Goal: Task Accomplishment & Management: Use online tool/utility

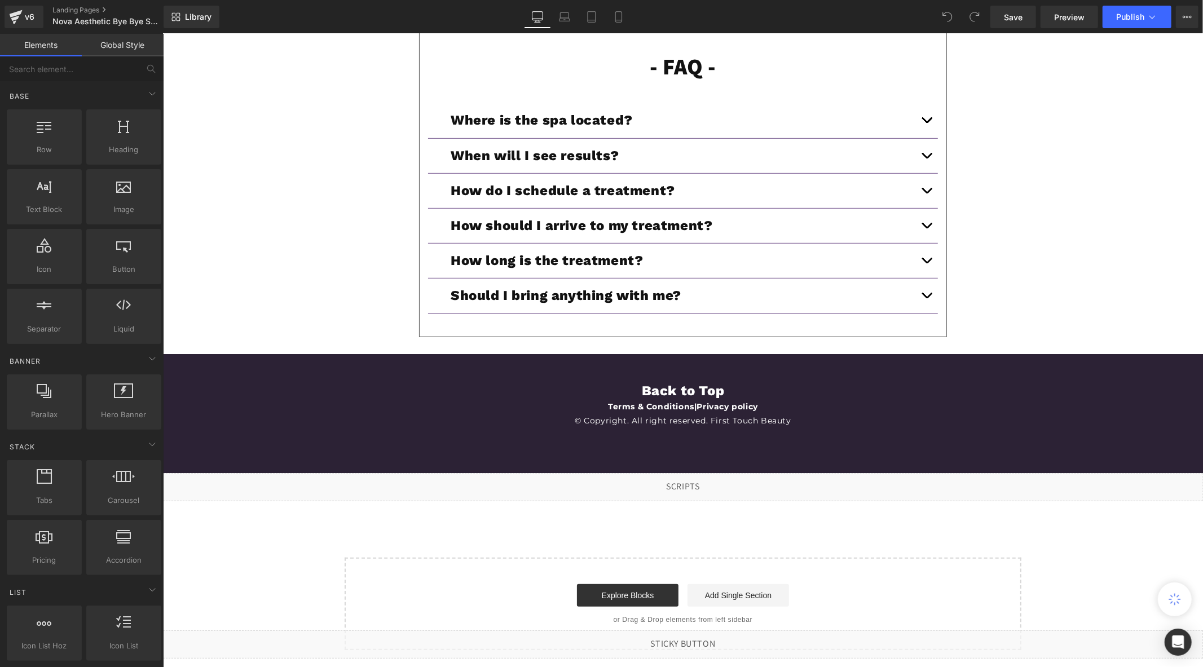
scroll to position [4057, 0]
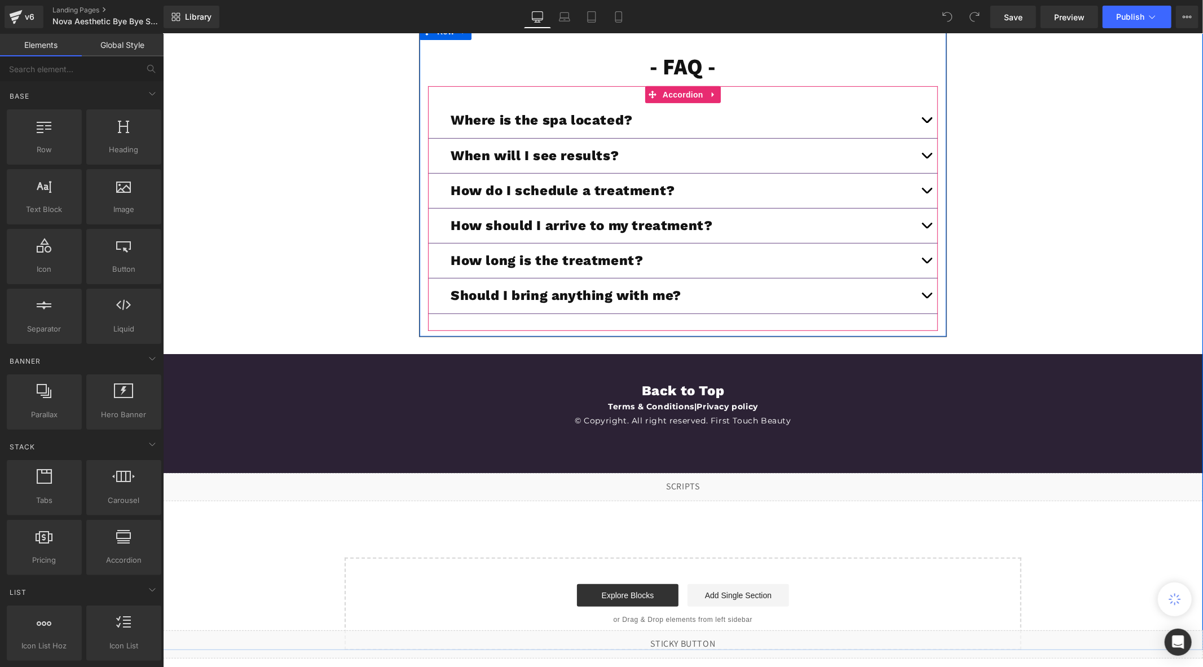
drag, startPoint x: 919, startPoint y: 187, endPoint x: 896, endPoint y: 198, distance: 25.5
click at [919, 187] on button "button" at bounding box center [926, 190] width 23 height 34
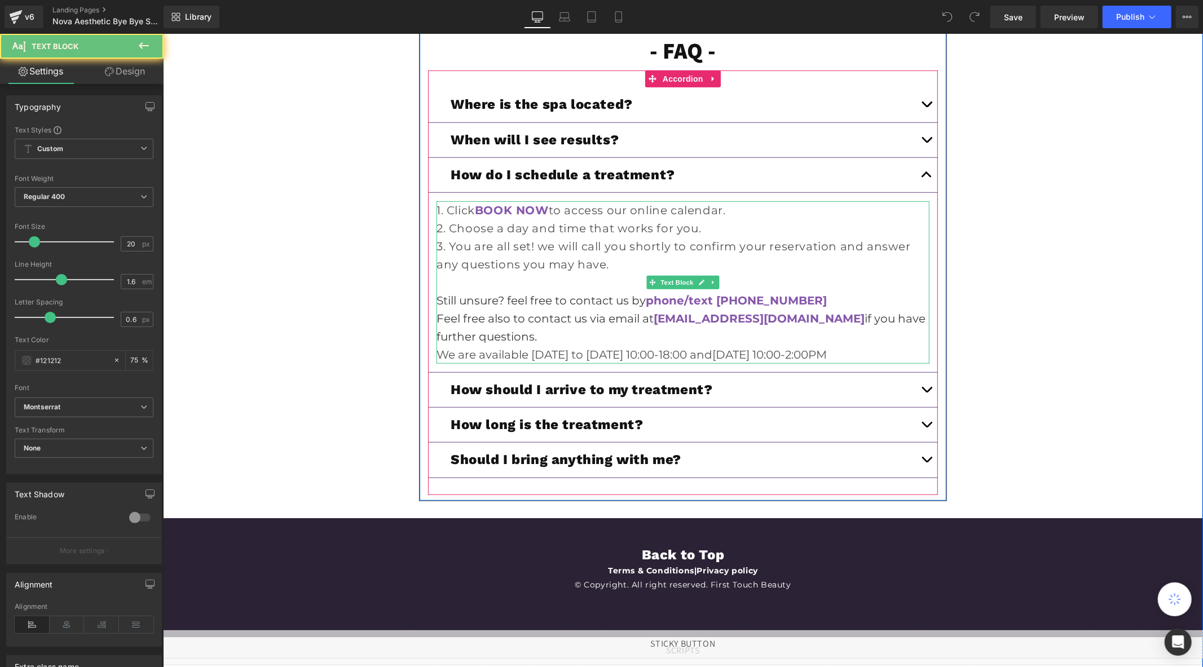
click at [817, 291] on p at bounding box center [682, 282] width 493 height 18
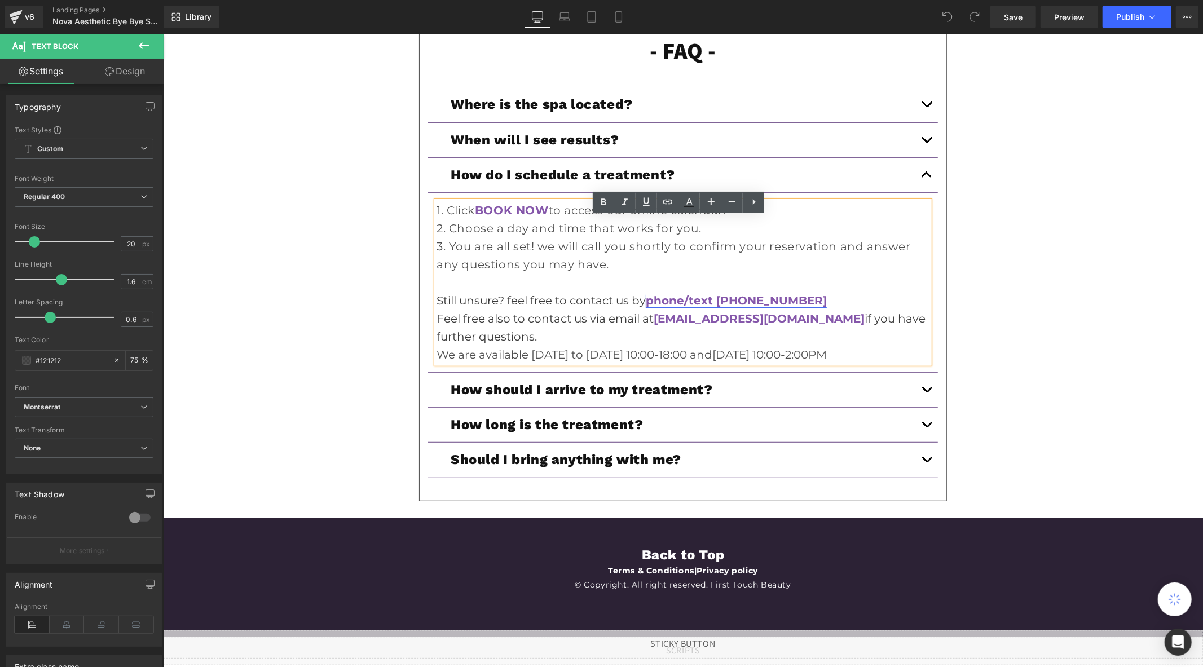
click at [786, 307] on link "phone/text (436) 290-4155" at bounding box center [735, 300] width 181 height 14
drag, startPoint x: 786, startPoint y: 340, endPoint x: 631, endPoint y: 291, distance: 162.0
click at [786, 340] on span "Unlink" at bounding box center [786, 339] width 22 height 10
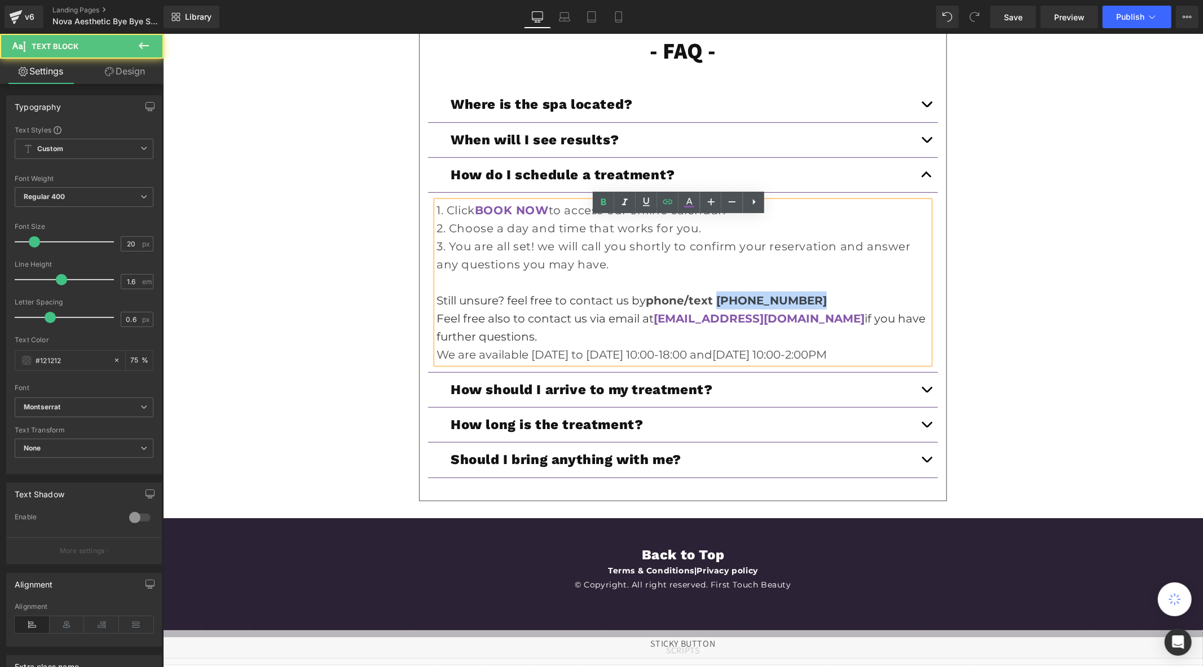
drag, startPoint x: 790, startPoint y: 318, endPoint x: 715, endPoint y: 319, distance: 75.0
click at [715, 319] on p "Still unsure? feel free to contact us by phone/text (436) 290-4155 Feel free al…" at bounding box center [682, 318] width 493 height 54
paste div
drag, startPoint x: 795, startPoint y: 315, endPoint x: 647, endPoint y: 317, distance: 148.3
click at [647, 307] on strong "phone/text [PHONE_NUMBER]" at bounding box center [735, 300] width 181 height 14
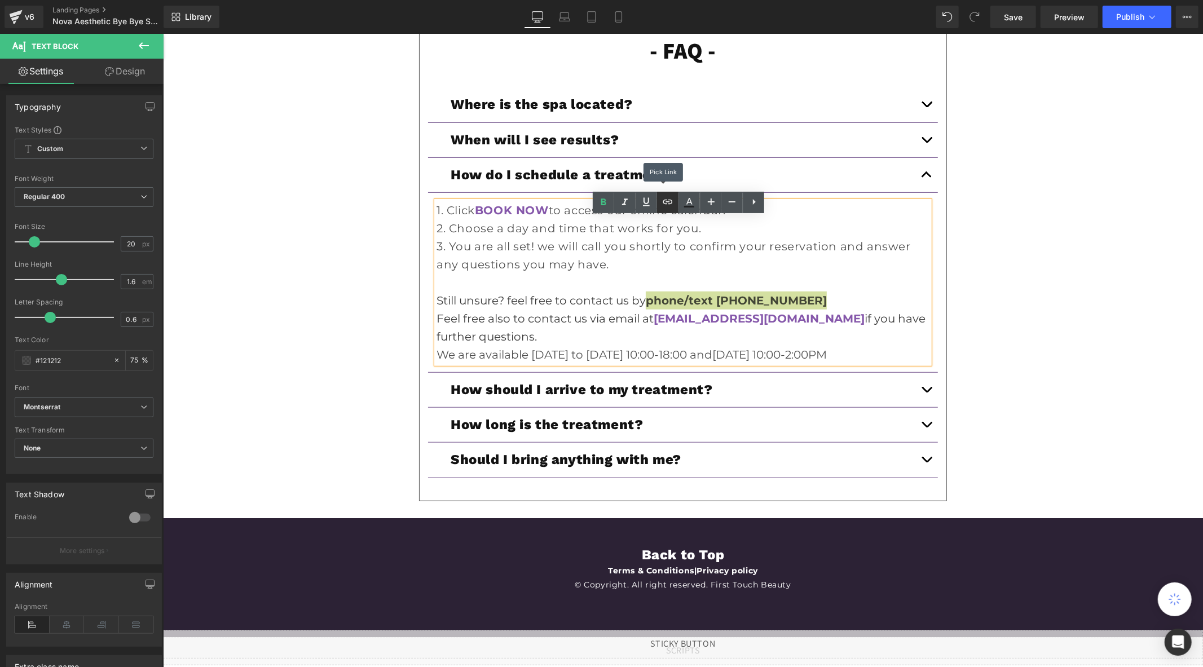
click at [666, 206] on icon at bounding box center [668, 202] width 14 height 14
click at [720, 346] on input "text" at bounding box center [753, 342] width 174 height 28
paste input "(437) 290-4174"
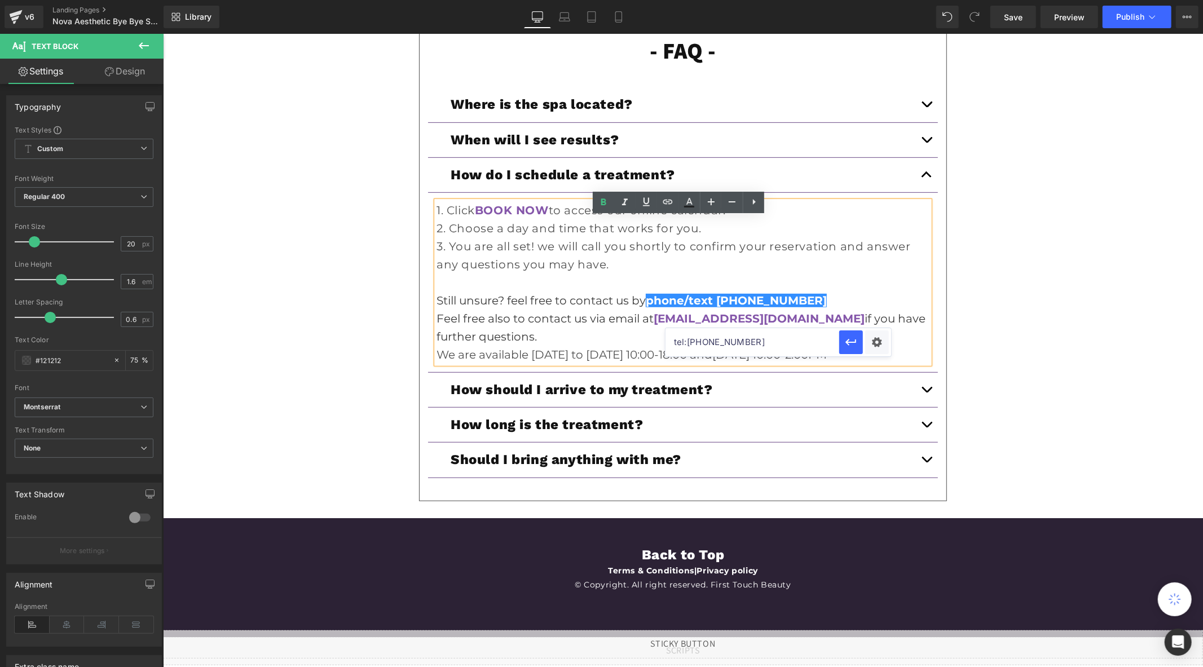
click at [731, 342] on input "tel:(437) 290-4174" at bounding box center [753, 342] width 174 height 28
click at [712, 343] on input "tel:(437) 2904174" at bounding box center [753, 342] width 174 height 28
click at [689, 345] on input "tel:(4372904174" at bounding box center [753, 342] width 174 height 28
type input "tel:[PHONE_NUMBER]"
click at [845, 344] on icon "button" at bounding box center [851, 343] width 14 height 14
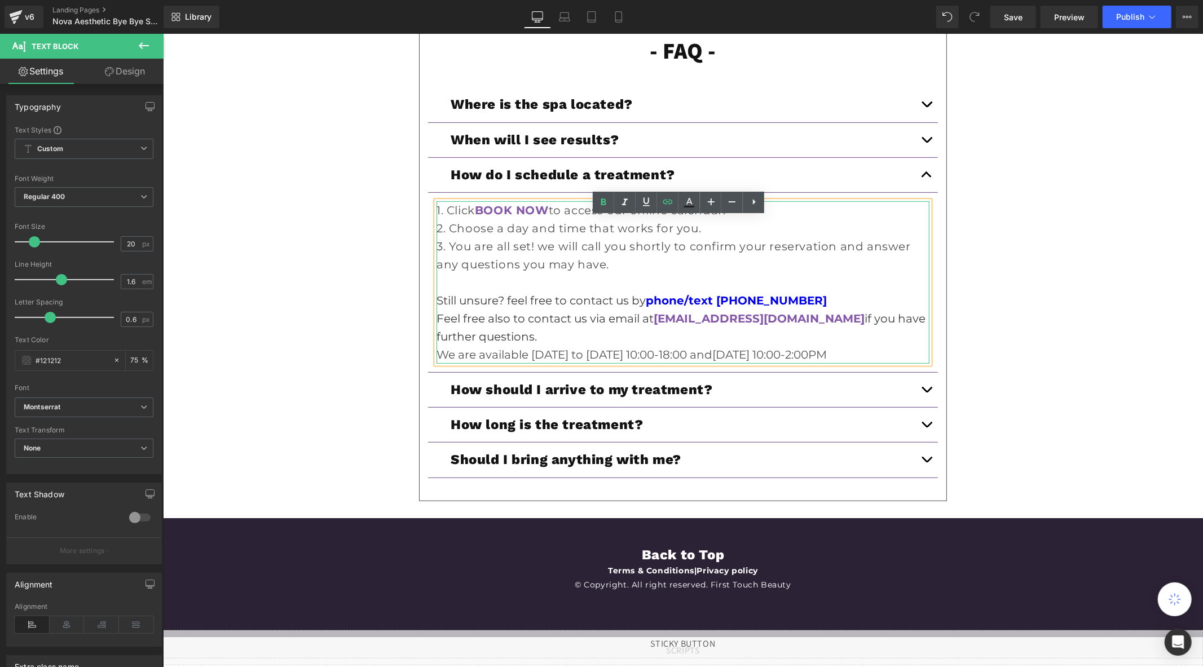
click at [813, 321] on p "Still unsure? feel free to contact us by phone/text (437) 290-4174 Feel free al…" at bounding box center [682, 318] width 493 height 54
click at [788, 325] on strong "[EMAIL_ADDRESS][DOMAIN_NAME]" at bounding box center [758, 318] width 211 height 14
click at [690, 210] on link at bounding box center [689, 202] width 21 height 21
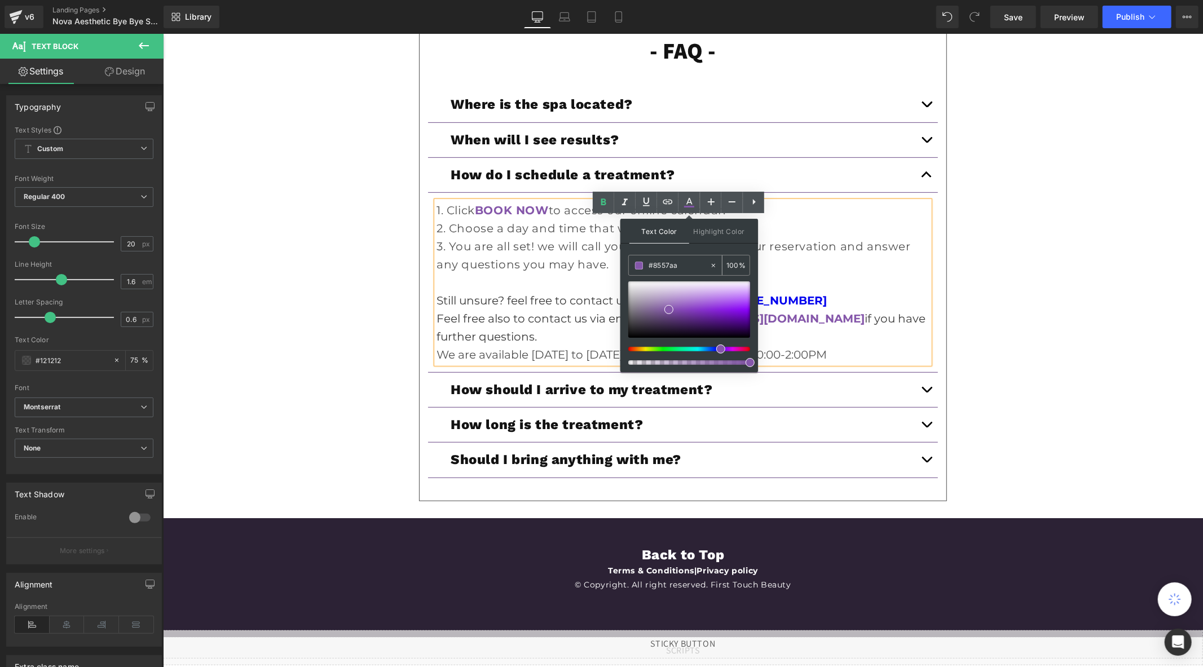
click at [691, 271] on div "#8557aa" at bounding box center [669, 265] width 81 height 20
click at [689, 268] on input "#8557aa" at bounding box center [679, 265] width 61 height 12
click at [809, 291] on p at bounding box center [682, 282] width 493 height 18
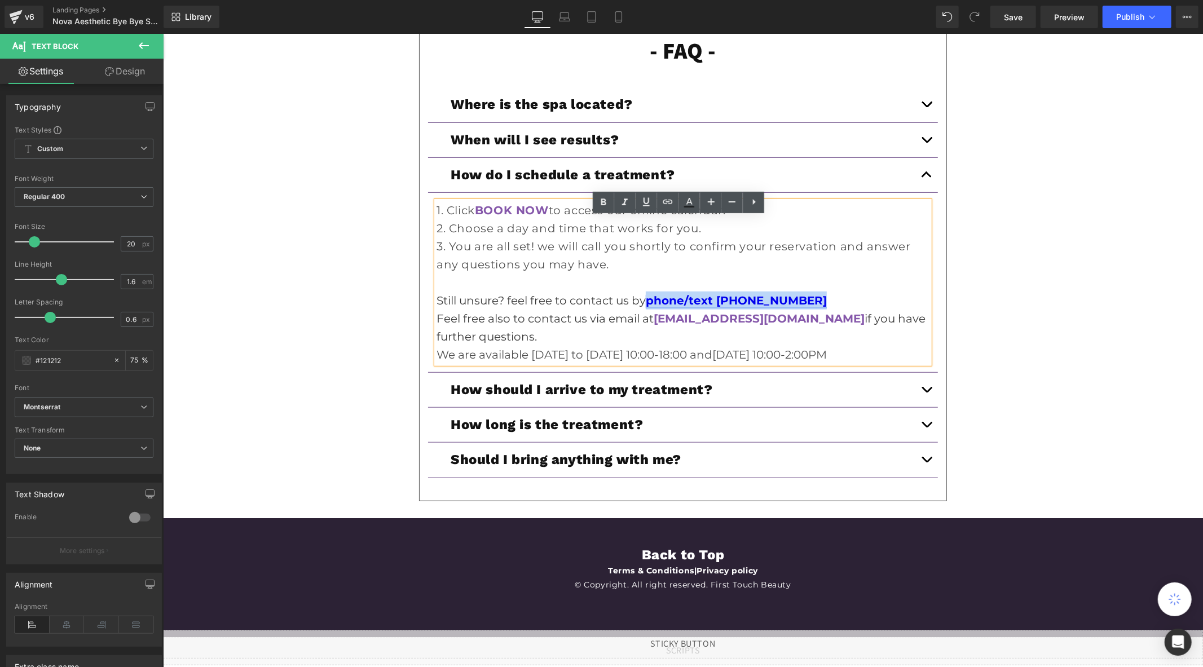
drag, startPoint x: 804, startPoint y: 312, endPoint x: 645, endPoint y: 313, distance: 159.1
click at [645, 313] on p "Still unsure? feel free to contact us by phone/text (437) 290-4174 Feel free al…" at bounding box center [682, 318] width 493 height 54
click at [697, 202] on link at bounding box center [689, 202] width 21 height 21
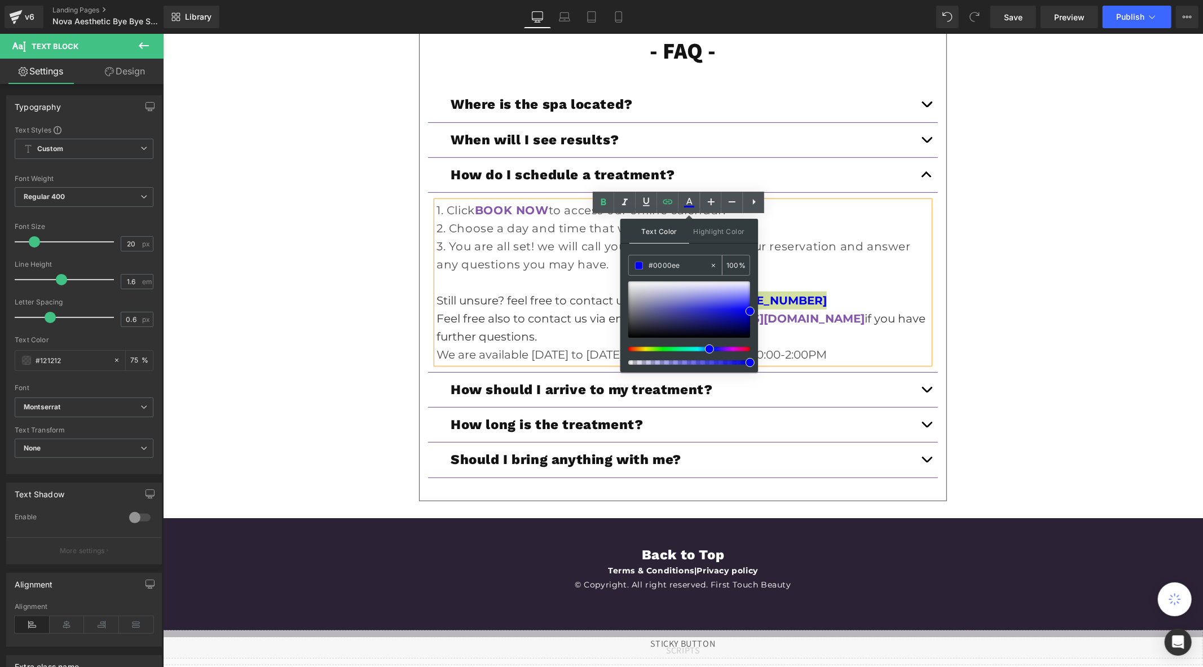
click at [679, 270] on input "#8557aa" at bounding box center [679, 265] width 61 height 12
paste input "8557aa"
type input "#8557aa"
click at [731, 263] on input "100" at bounding box center [732, 265] width 12 height 12
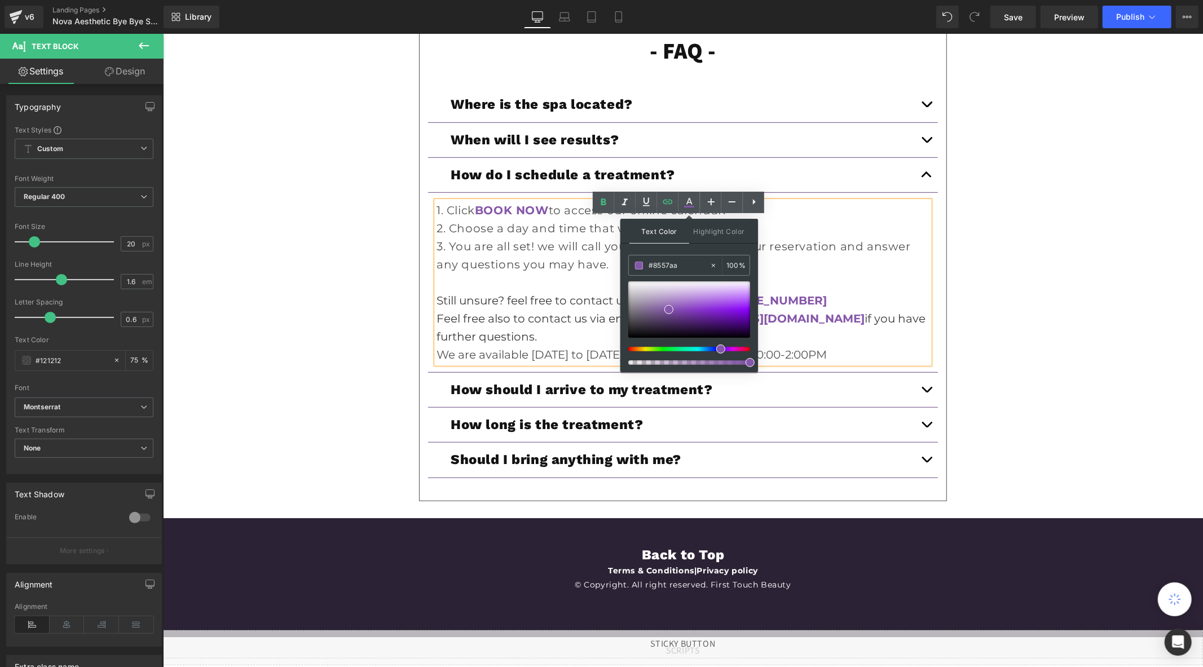
click at [816, 291] on p at bounding box center [682, 282] width 493 height 18
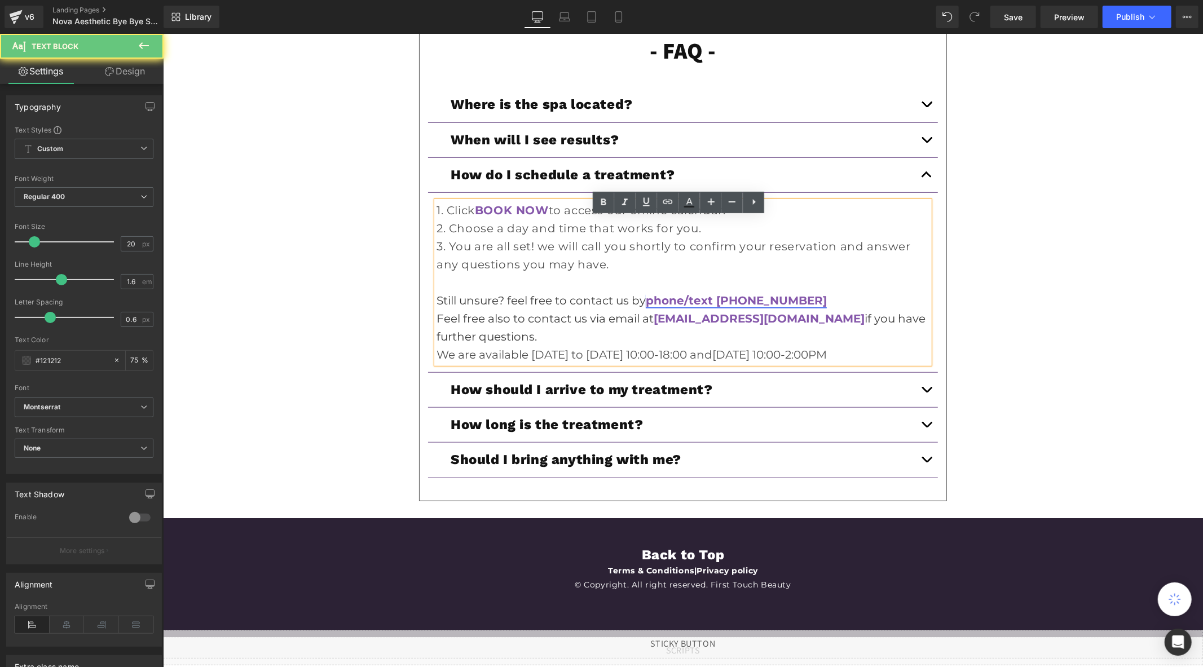
click at [784, 307] on link "phone/text [PHONE_NUMBER]" at bounding box center [735, 300] width 181 height 14
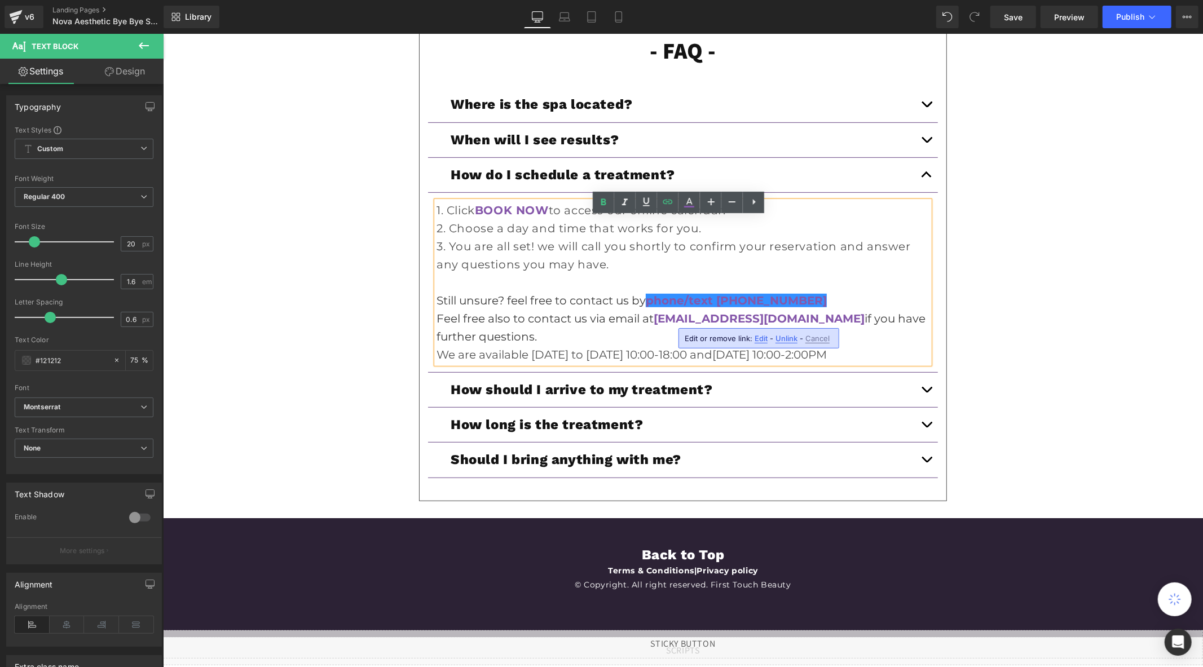
click at [763, 339] on span "Edit" at bounding box center [761, 339] width 13 height 10
click at [748, 347] on input "tel:[PHONE_NUMBER]" at bounding box center [753, 342] width 174 height 28
click at [944, 305] on div "- Reviews - Heading Liquid Icon Icon Icon Icon" at bounding box center [682, 95] width 677 height 810
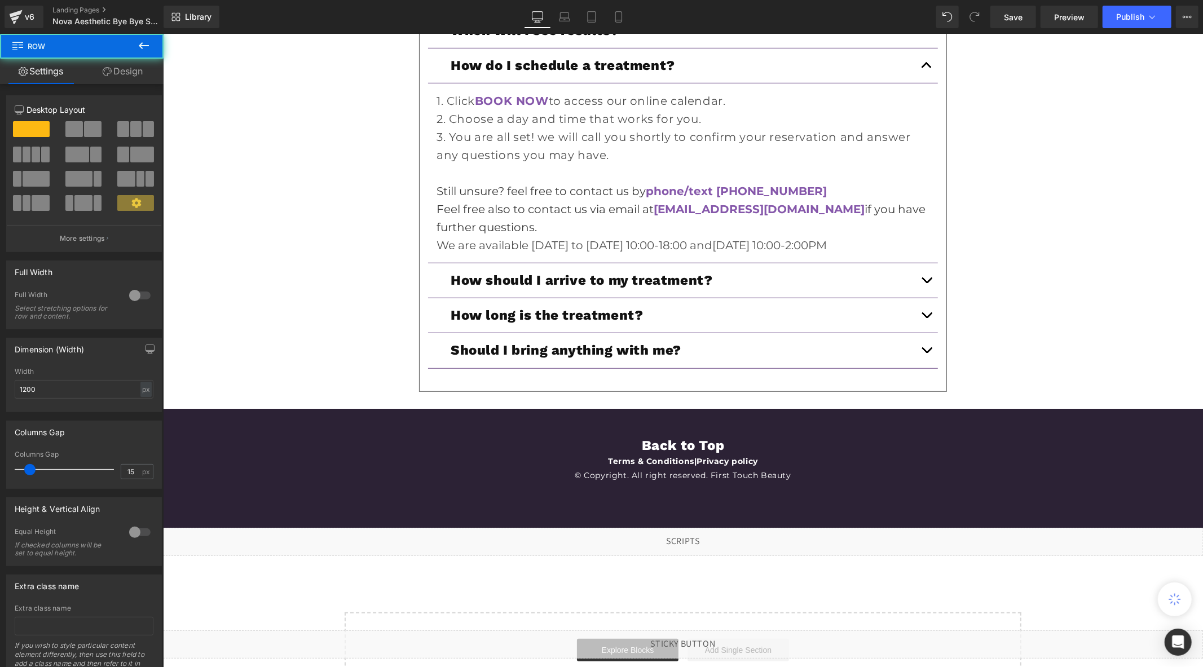
scroll to position [4237, 0]
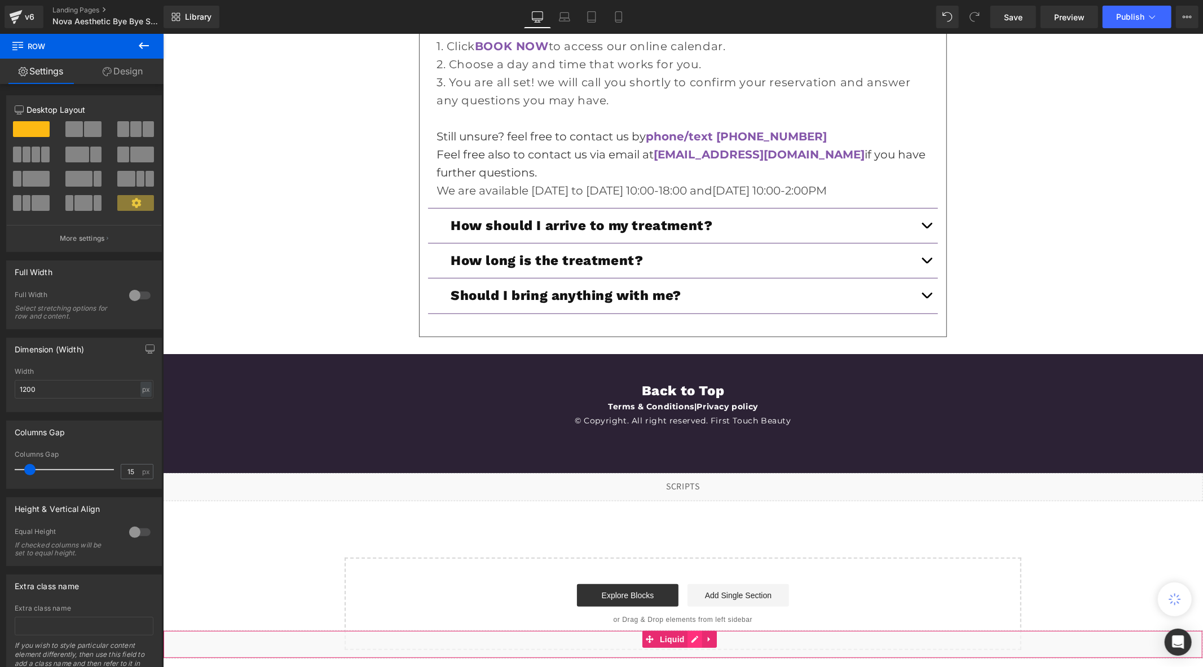
click at [694, 639] on div "Liquid" at bounding box center [682, 644] width 1040 height 28
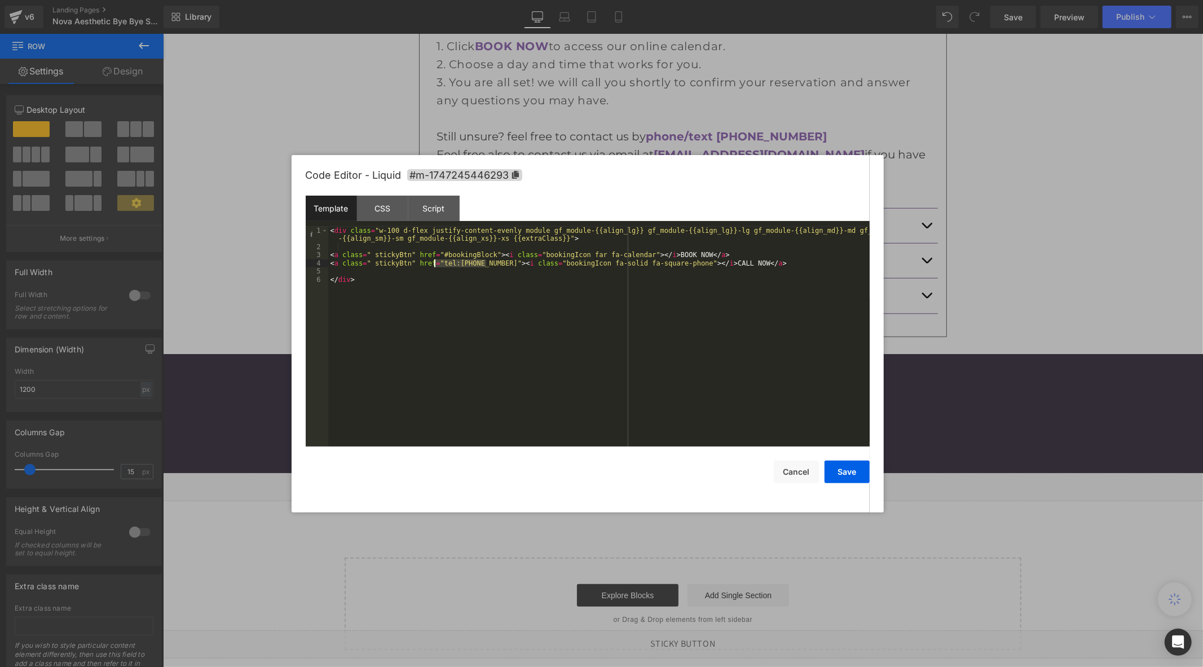
drag, startPoint x: 485, startPoint y: 263, endPoint x: 435, endPoint y: 266, distance: 50.2
click at [435, 266] on div "< div class = "w-100 d-flex justify-content-evenly module gf_module-{{align_lg}…" at bounding box center [598, 349] width 541 height 244
click at [843, 472] on button "Save" at bounding box center [847, 472] width 45 height 23
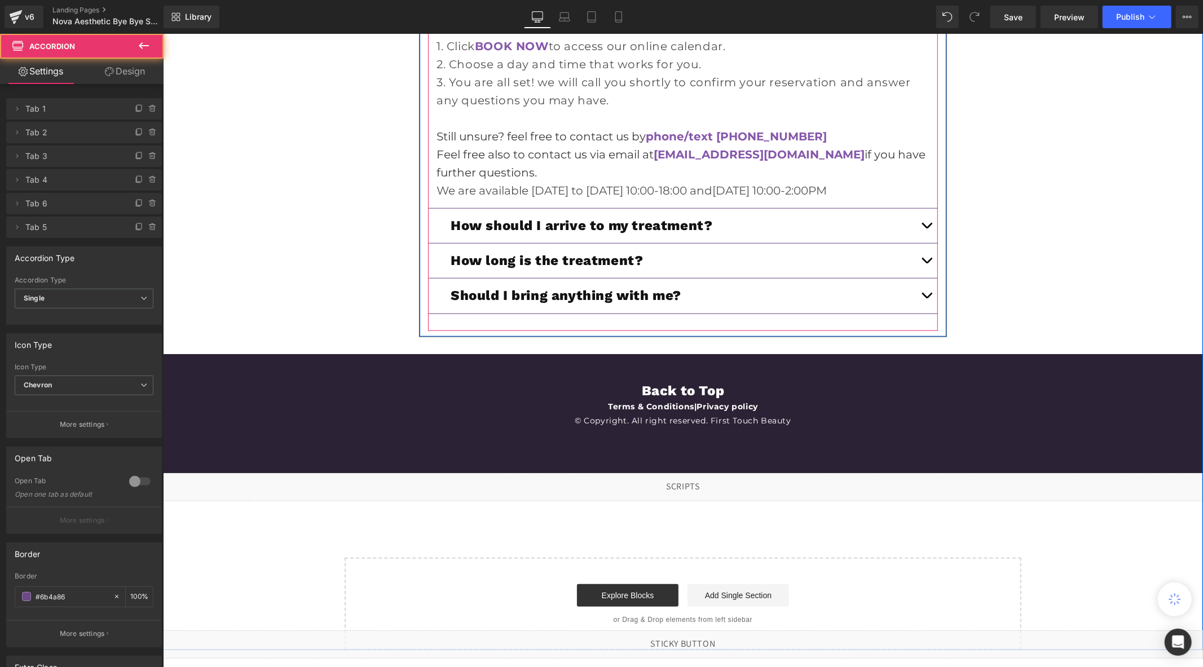
click at [923, 260] on button "button" at bounding box center [926, 260] width 23 height 34
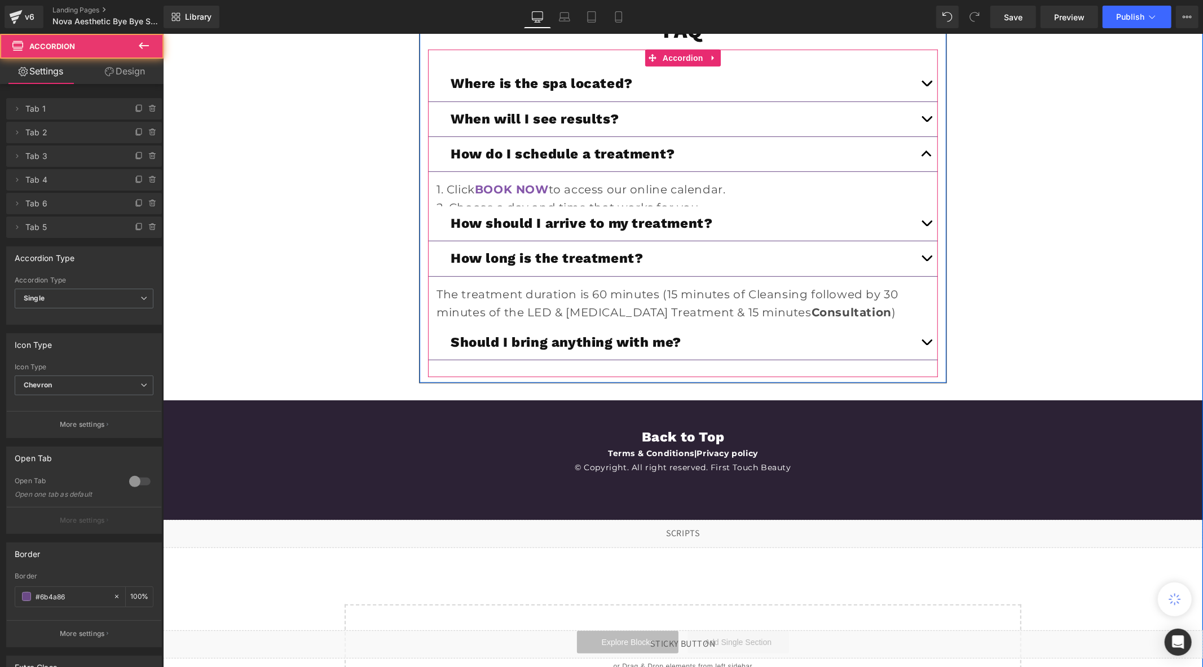
scroll to position [4057, 0]
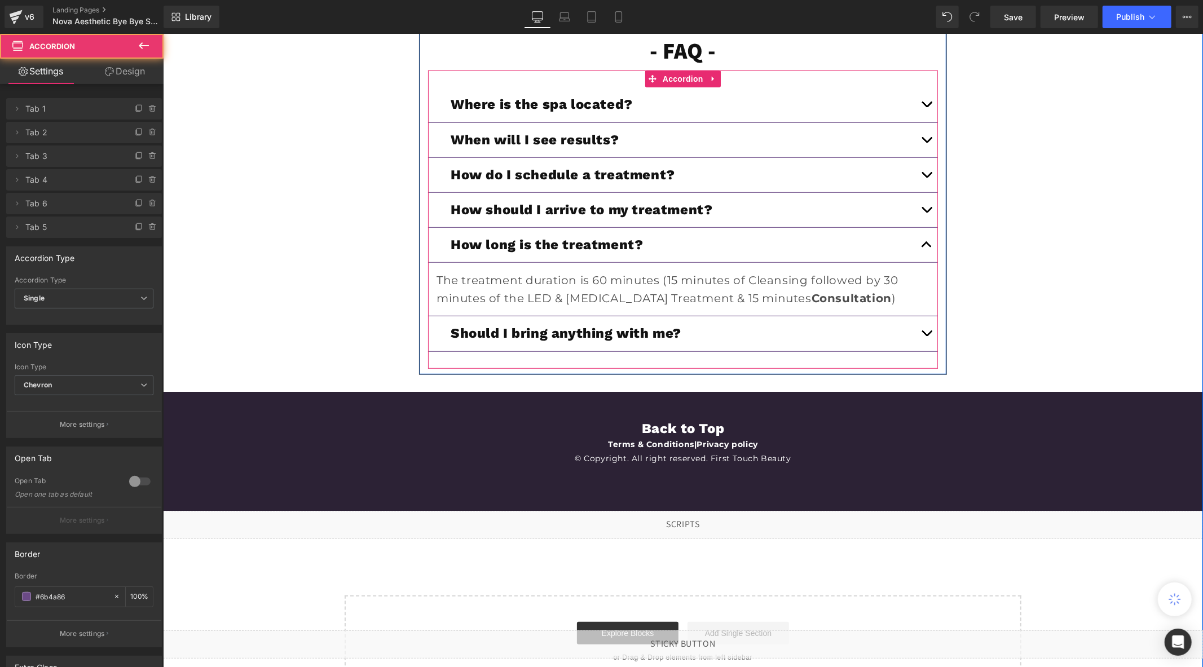
click at [926, 247] on span "button" at bounding box center [926, 247] width 0 height 0
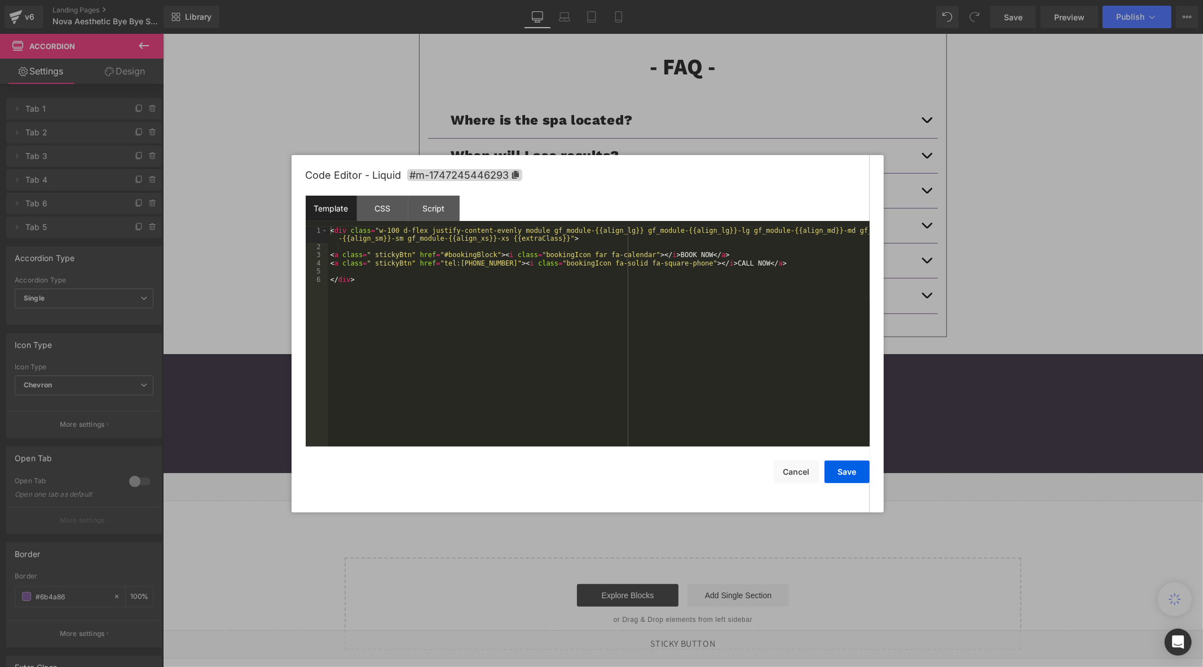
click at [694, 638] on div "Liquid" at bounding box center [682, 644] width 1040 height 28
click at [427, 210] on div "Script" at bounding box center [433, 208] width 51 height 25
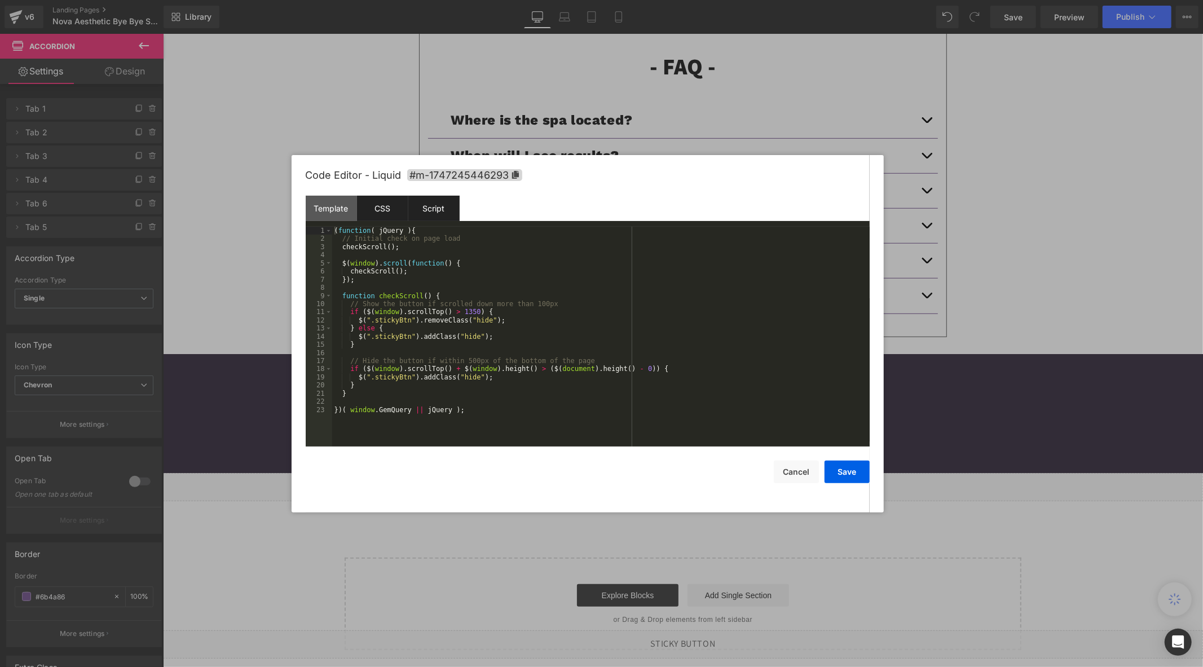
click at [386, 218] on div "CSS" at bounding box center [382, 208] width 51 height 25
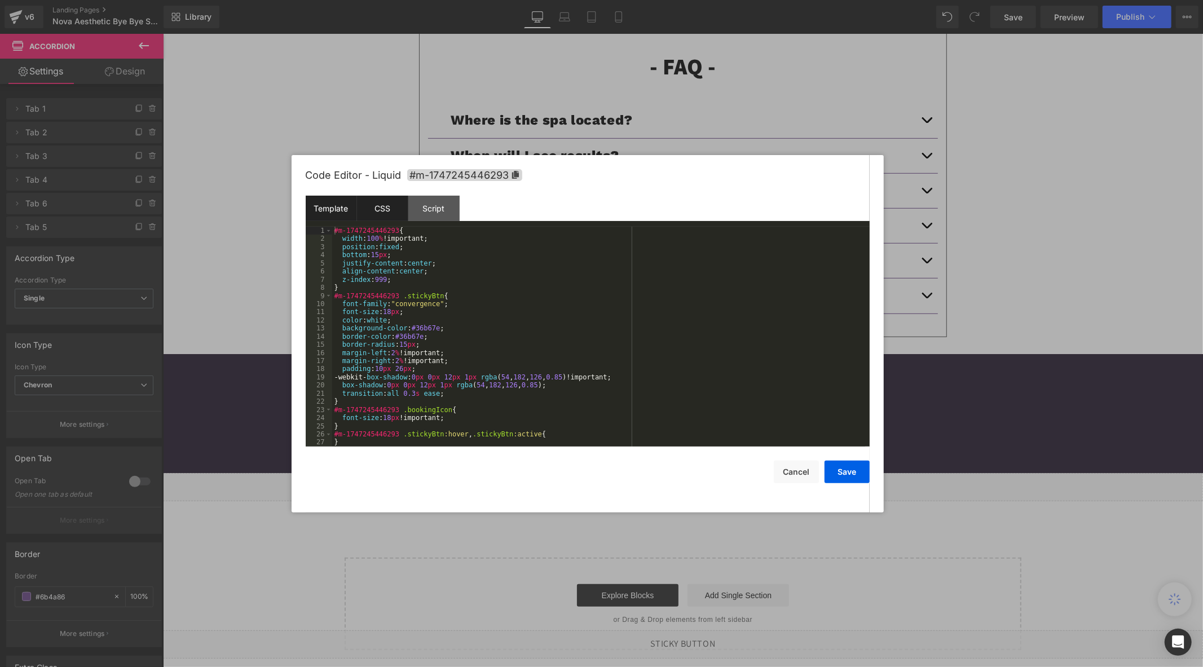
click at [334, 207] on div "Template" at bounding box center [331, 208] width 51 height 25
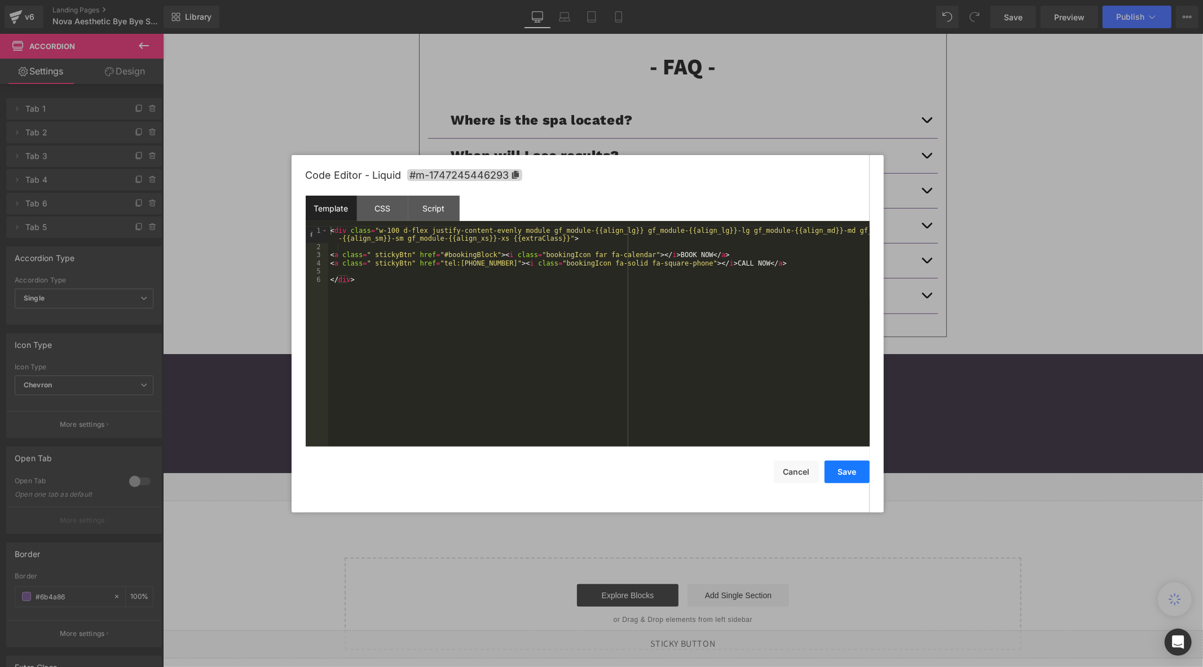
drag, startPoint x: 836, startPoint y: 475, endPoint x: 667, endPoint y: 461, distance: 170.4
click at [836, 475] on button "Save" at bounding box center [847, 472] width 45 height 23
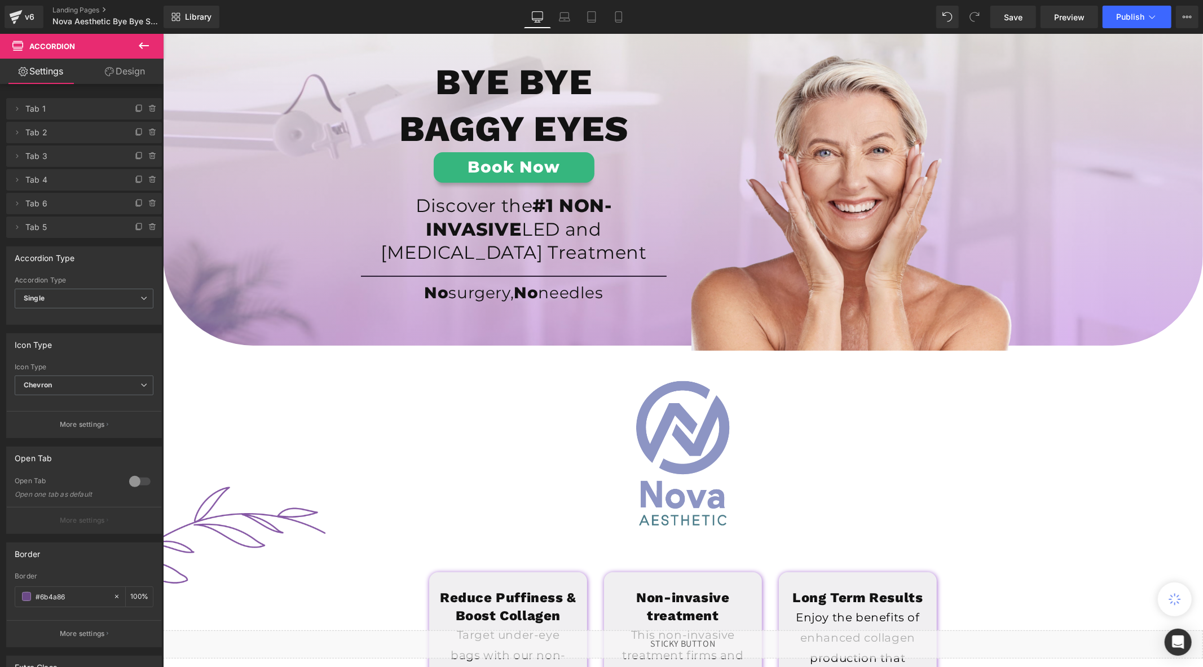
scroll to position [0, 0]
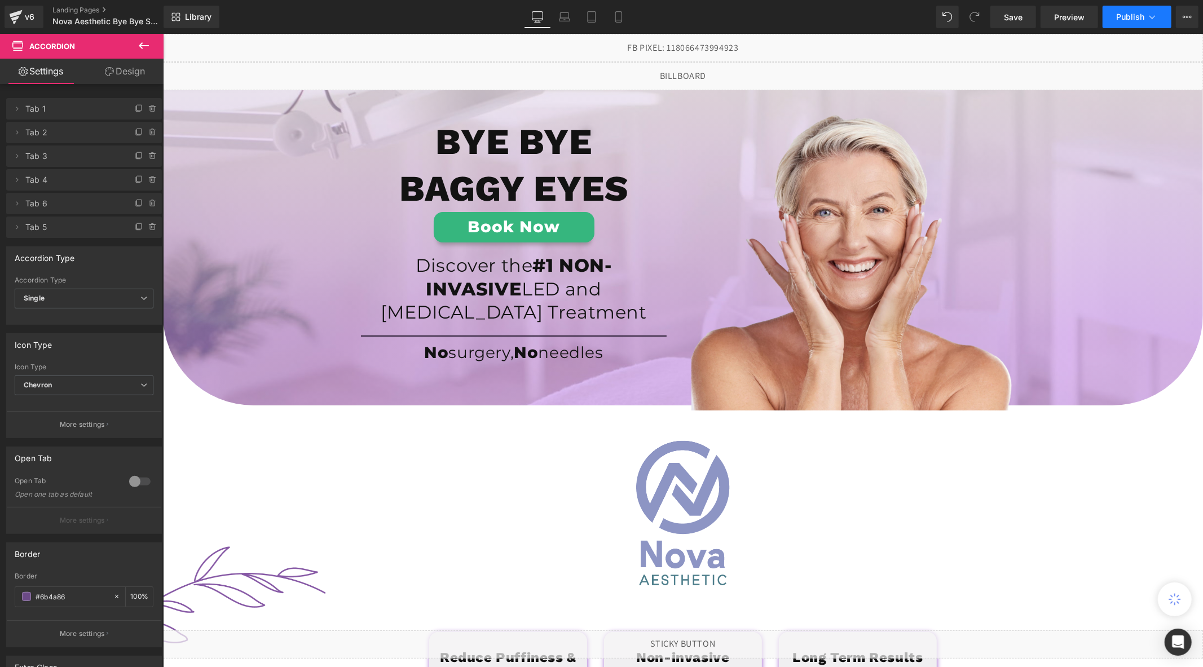
click at [1129, 25] on button "Publish" at bounding box center [1137, 17] width 69 height 23
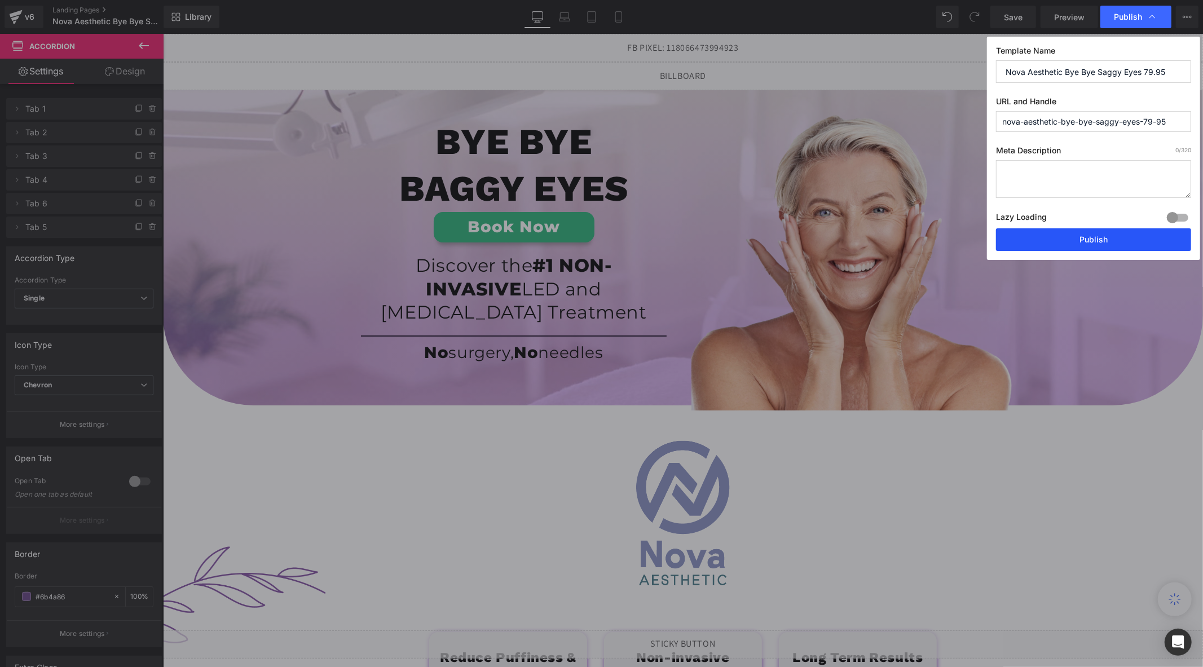
drag, startPoint x: 1069, startPoint y: 234, endPoint x: 328, endPoint y: 40, distance: 766.1
click at [1069, 234] on button "Publish" at bounding box center [1093, 239] width 195 height 23
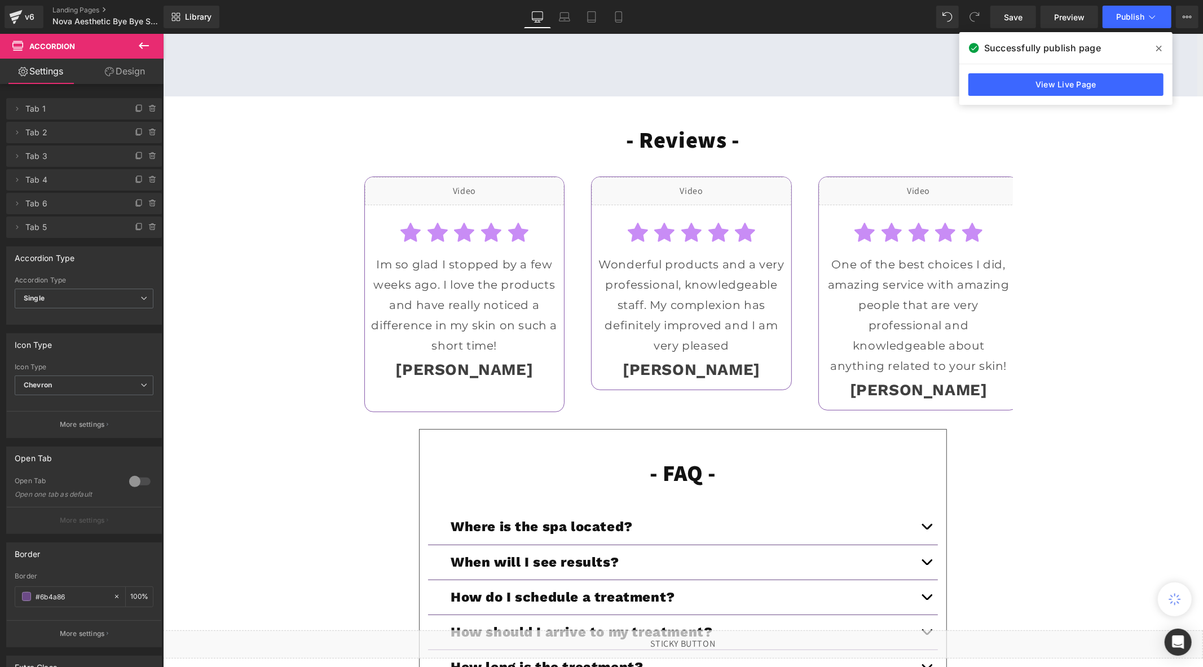
scroll to position [4057, 0]
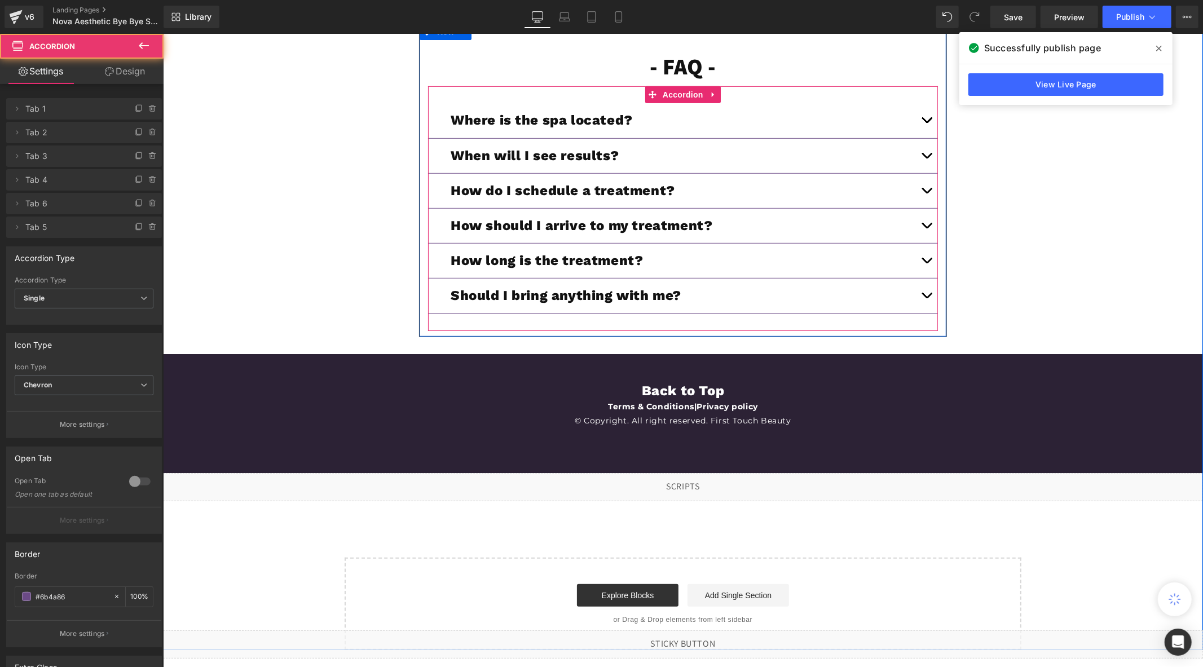
click at [926, 193] on span "button" at bounding box center [926, 193] width 0 height 0
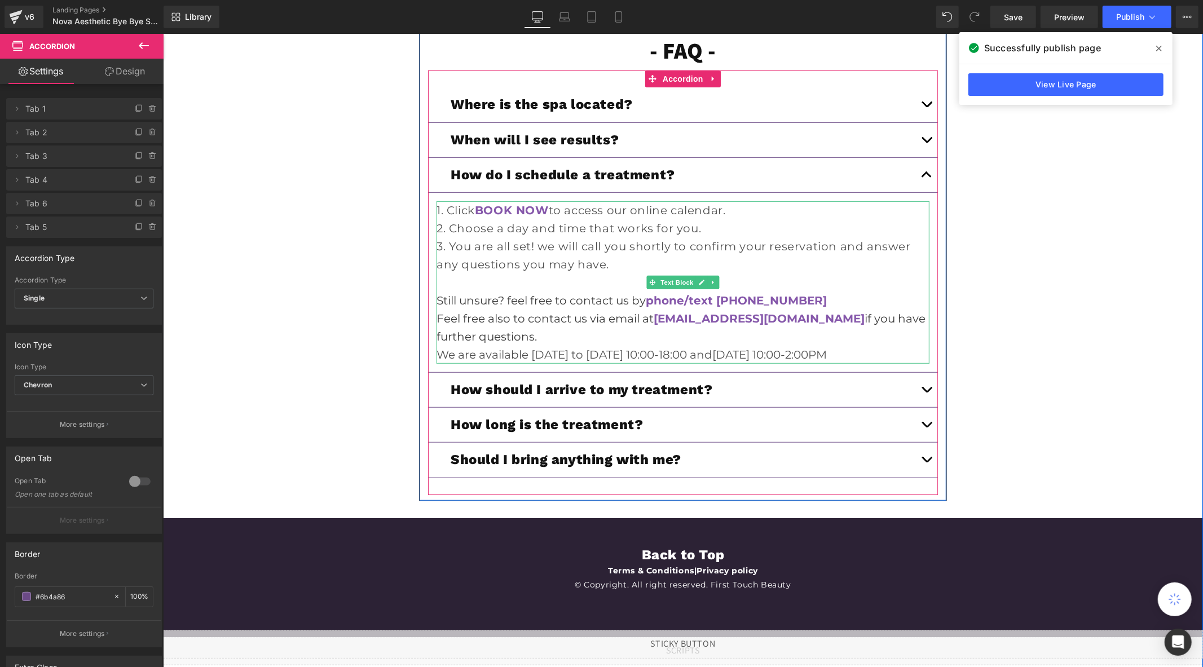
click at [773, 308] on p "Still unsure? feel free to contact us by phone/text (437) 290-4174 Feel free al…" at bounding box center [682, 318] width 493 height 54
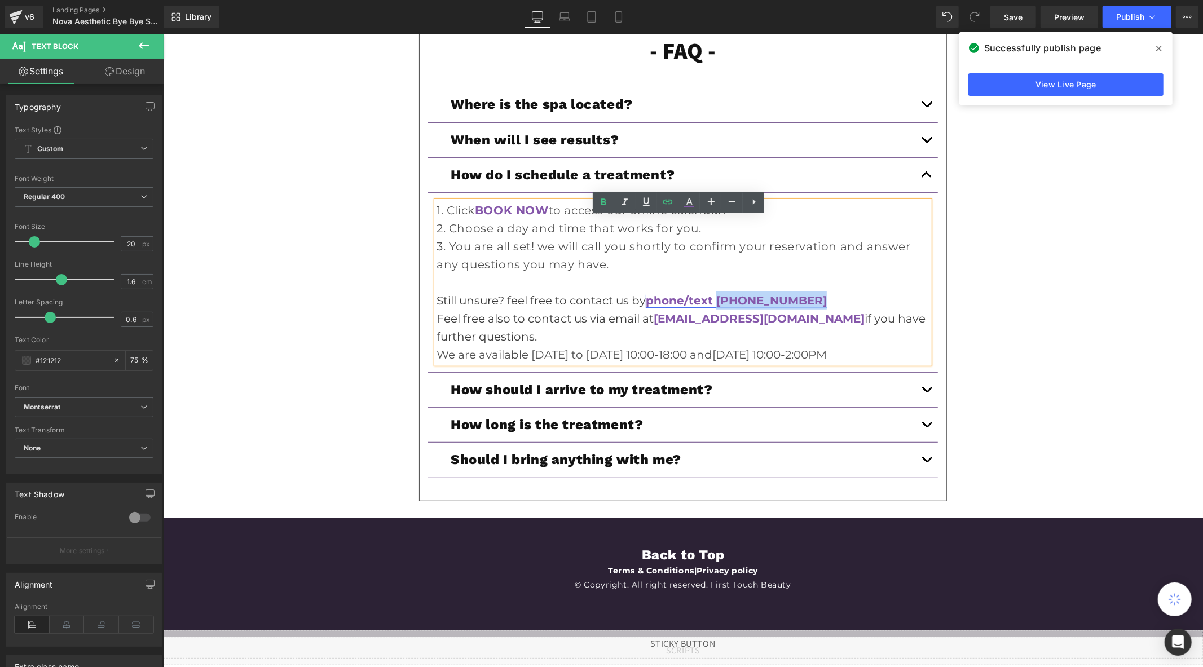
drag, startPoint x: 800, startPoint y: 314, endPoint x: 712, endPoint y: 314, distance: 87.4
click at [712, 314] on p "Still unsure? feel free to contact us by phone/text (437) 290-4174 Feel free al…" at bounding box center [682, 318] width 493 height 54
copy link "(437) 290-4174"
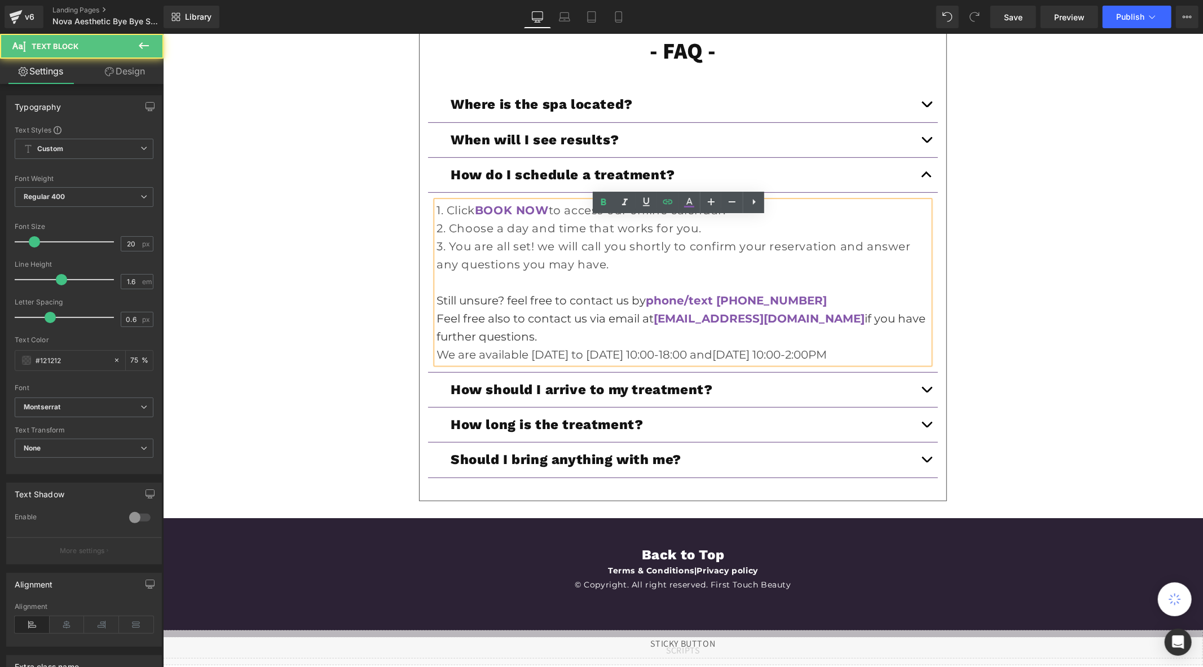
click at [569, 345] on p "Still unsure? feel free to contact us by phone/text (437) 290-4174 Feel free al…" at bounding box center [682, 318] width 493 height 54
drag, startPoint x: 526, startPoint y: 346, endPoint x: 433, endPoint y: 321, distance: 96.3
click at [436, 321] on p "Still unsure? feel free to contact us by phone/text (437) 290-4174 Feel free al…" at bounding box center [682, 318] width 493 height 54
copy p "Still unsure? feel free to contact us by phone/text (437) 290-4174 Feel free al…"
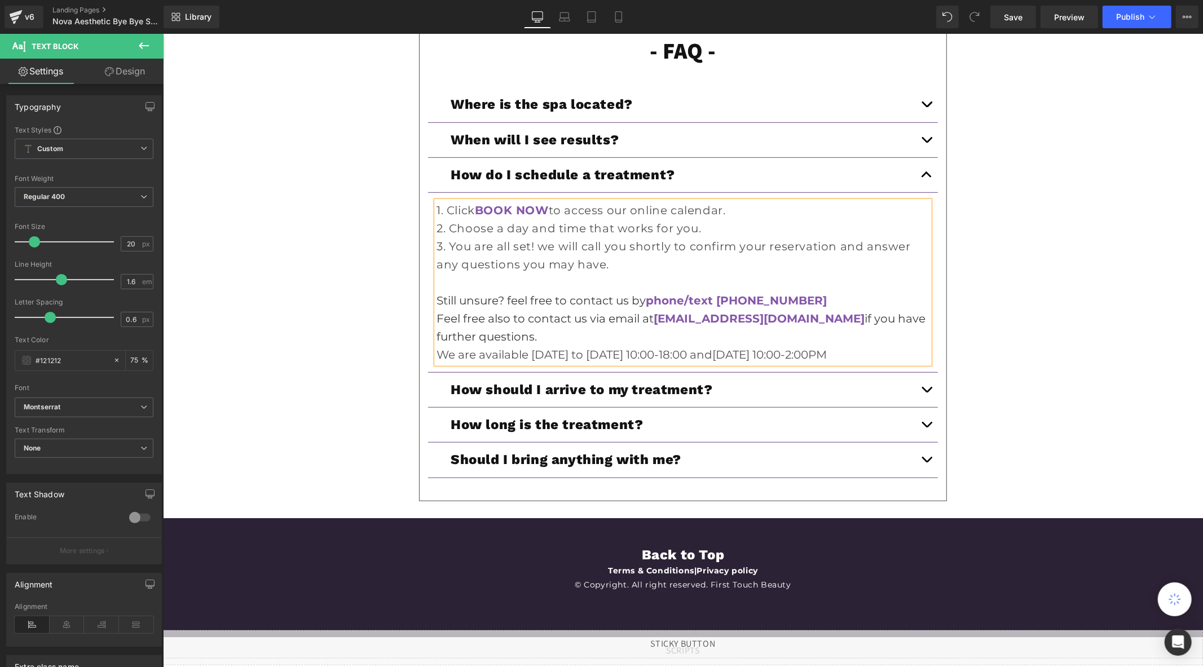
drag, startPoint x: 642, startPoint y: 372, endPoint x: 649, endPoint y: 359, distance: 14.1
click at [642, 363] on p "We are available Sunday to Thursday 10:00-18:00 and Friday 10:00-2:00PM" at bounding box center [682, 354] width 493 height 18
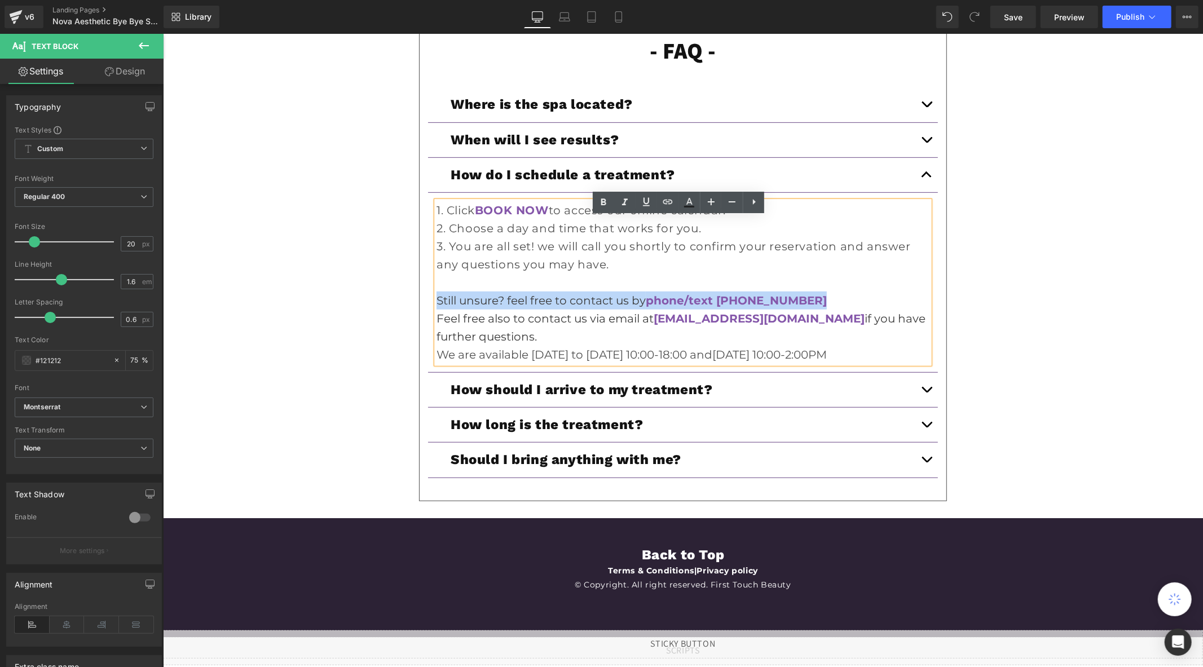
drag, startPoint x: 805, startPoint y: 313, endPoint x: 433, endPoint y: 311, distance: 372.3
click at [436, 311] on p "Still unsure? feel free to contact us by phone/text (437) 290-4174 Feel free al…" at bounding box center [682, 318] width 493 height 54
copy p "Still unsure? feel free to contact us by phone/text [PHONE_NUMBER]"
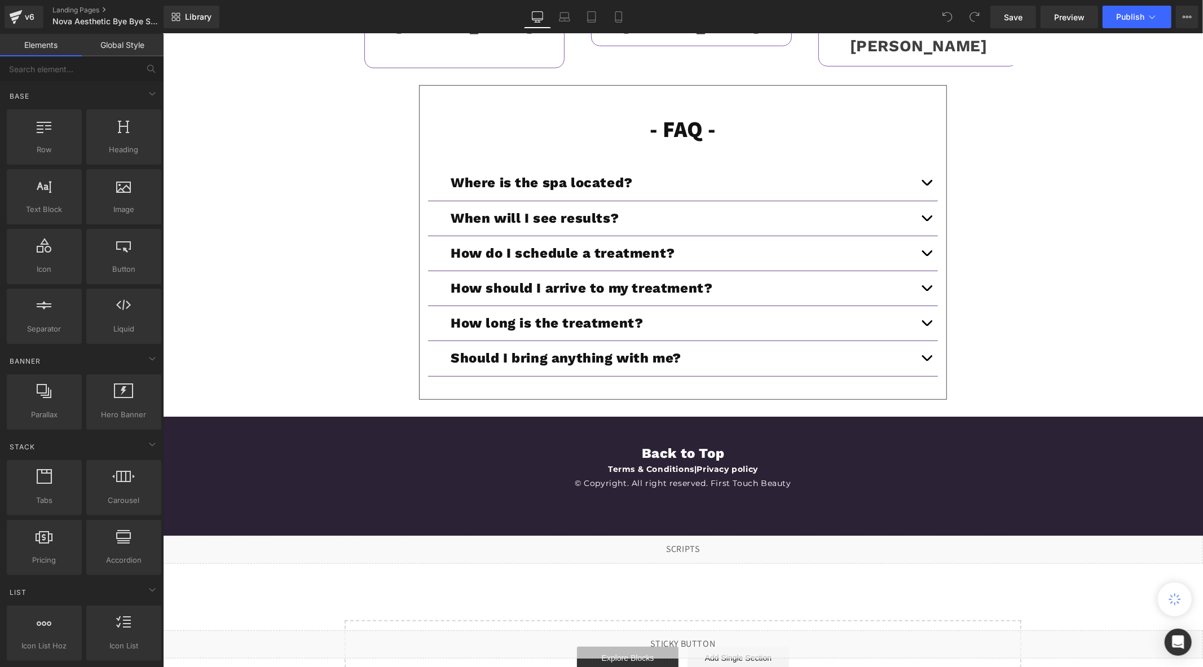
scroll to position [4057, 0]
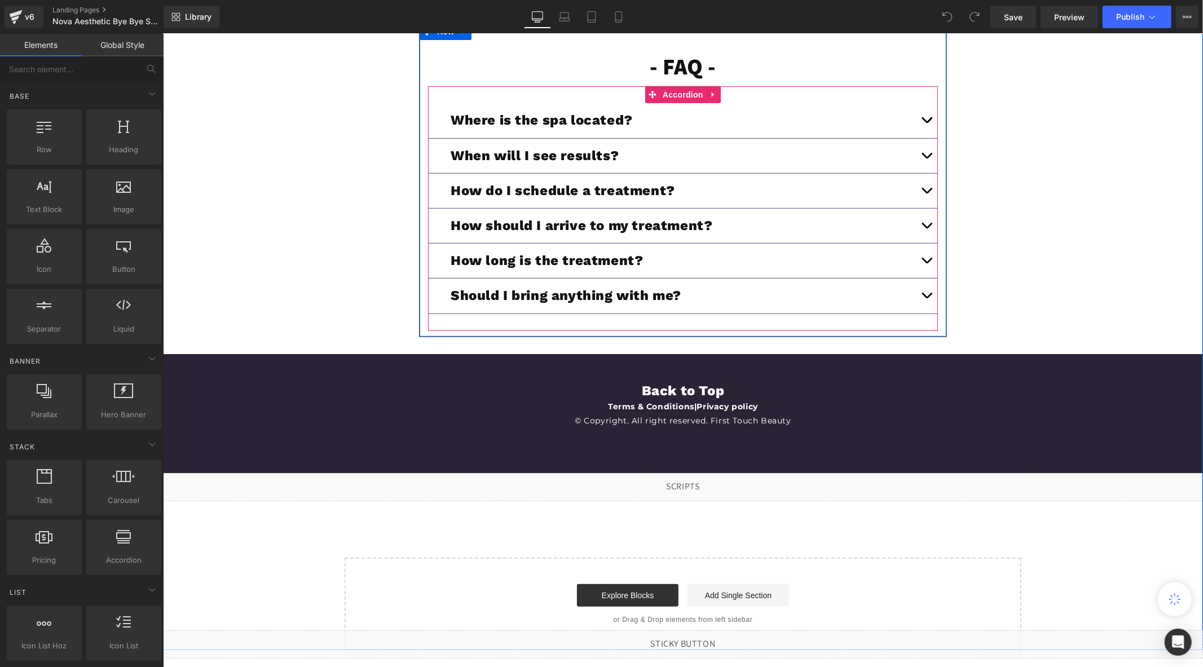
click at [918, 186] on button "button" at bounding box center [926, 190] width 23 height 34
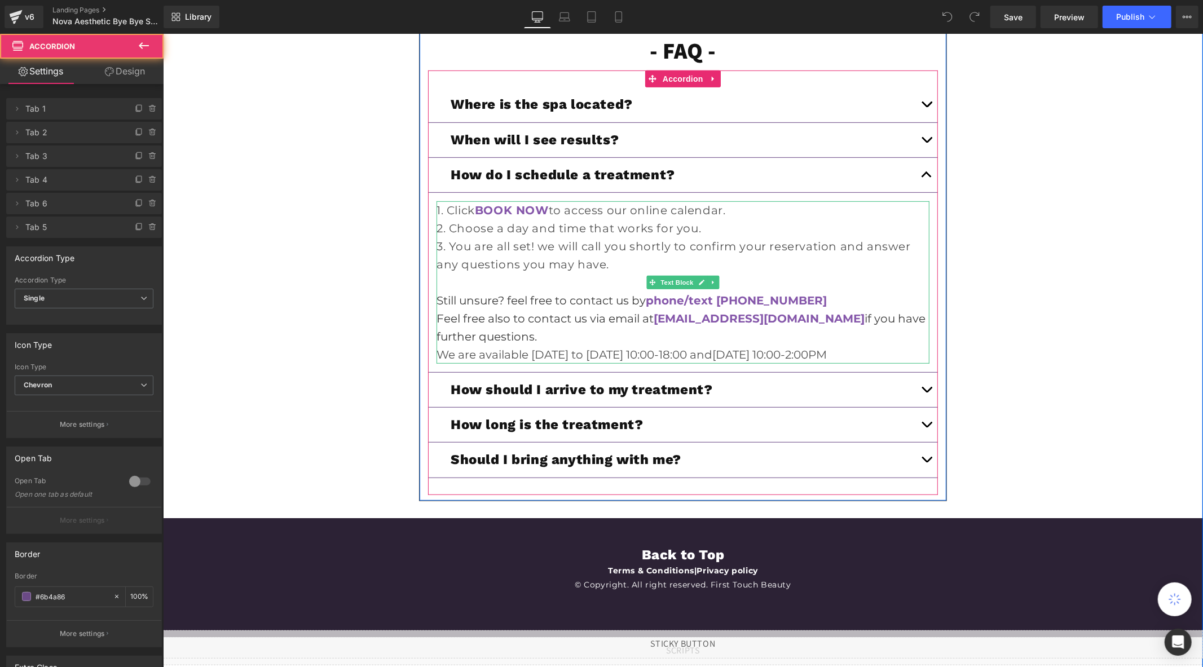
click at [832, 291] on p at bounding box center [682, 282] width 493 height 18
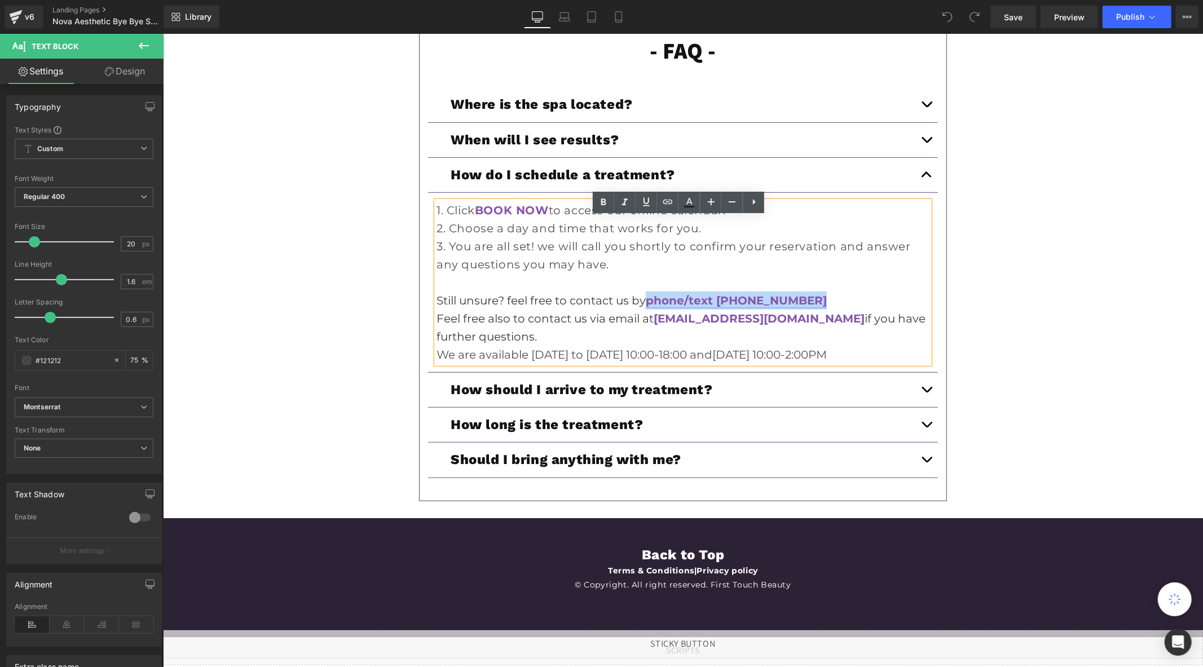
drag, startPoint x: 801, startPoint y: 320, endPoint x: 646, endPoint y: 318, distance: 155.7
click at [646, 318] on p "Still unsure? feel free to contact us by phone/text (436) 290-4155 Feel free al…" at bounding box center [682, 318] width 493 height 54
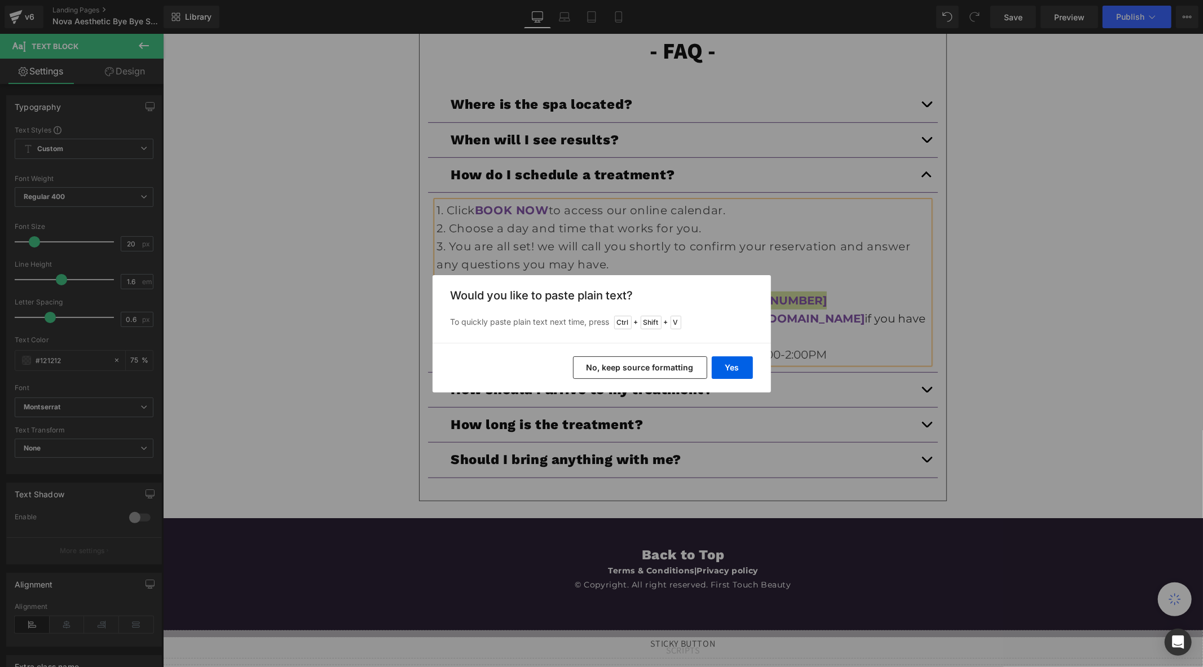
click at [664, 364] on button "No, keep source formatting" at bounding box center [640, 367] width 134 height 23
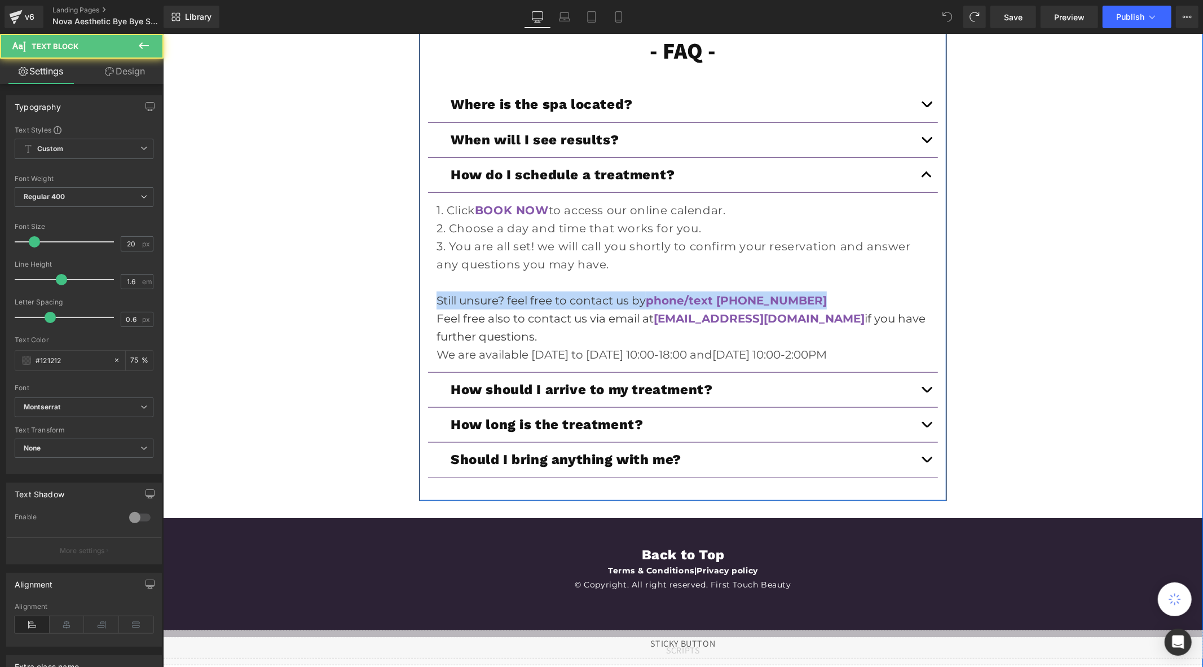
drag, startPoint x: 804, startPoint y: 312, endPoint x: 413, endPoint y: 314, distance: 390.3
click at [418, 314] on div "- FAQ - Heading Where is the spa located? Heading We are located at: 225 McRae …" at bounding box center [682, 253] width 528 height 494
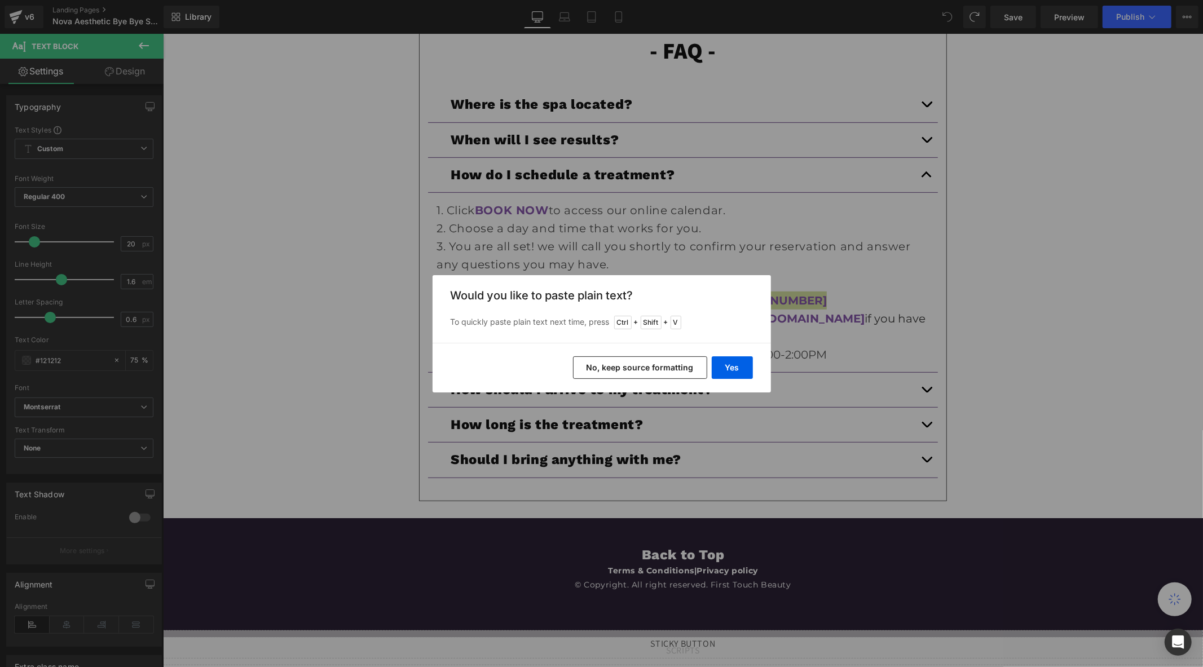
click at [633, 371] on button "No, keep source formatting" at bounding box center [640, 367] width 134 height 23
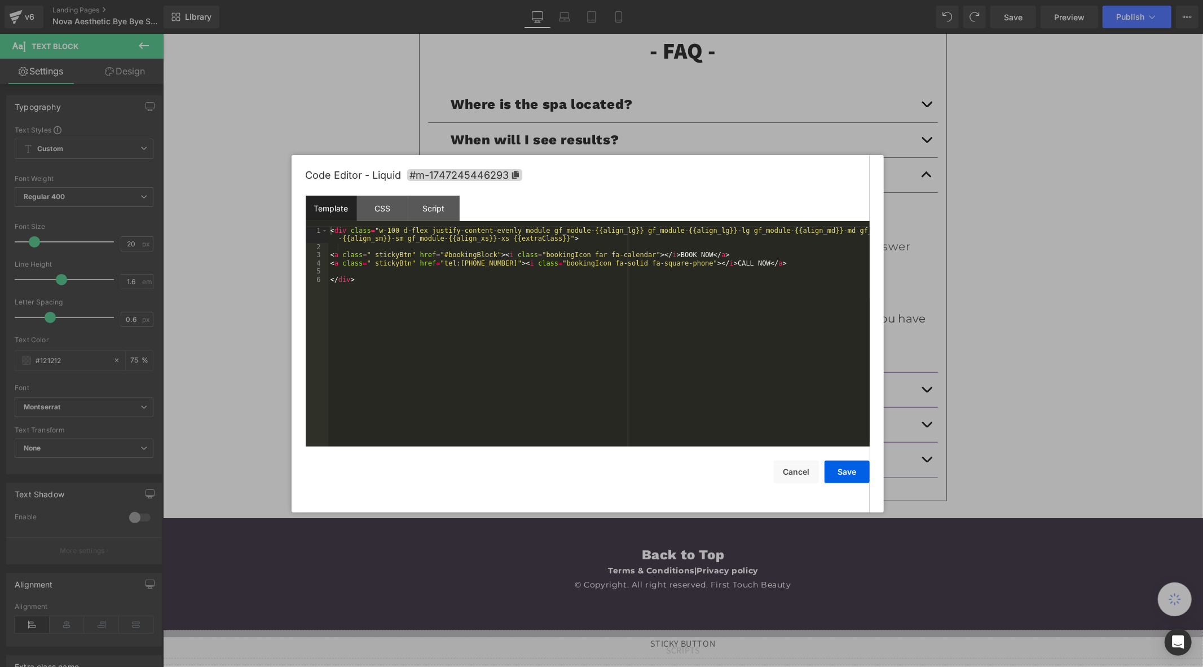
click at [694, 641] on div "Liquid" at bounding box center [682, 644] width 1040 height 28
drag, startPoint x: 486, startPoint y: 266, endPoint x: 435, endPoint y: 263, distance: 50.2
click at [435, 263] on div "< div class = "w-100 d-flex justify-content-evenly module gf_module-{{align_lg}…" at bounding box center [598, 349] width 541 height 244
click at [854, 473] on button "Save" at bounding box center [847, 472] width 45 height 23
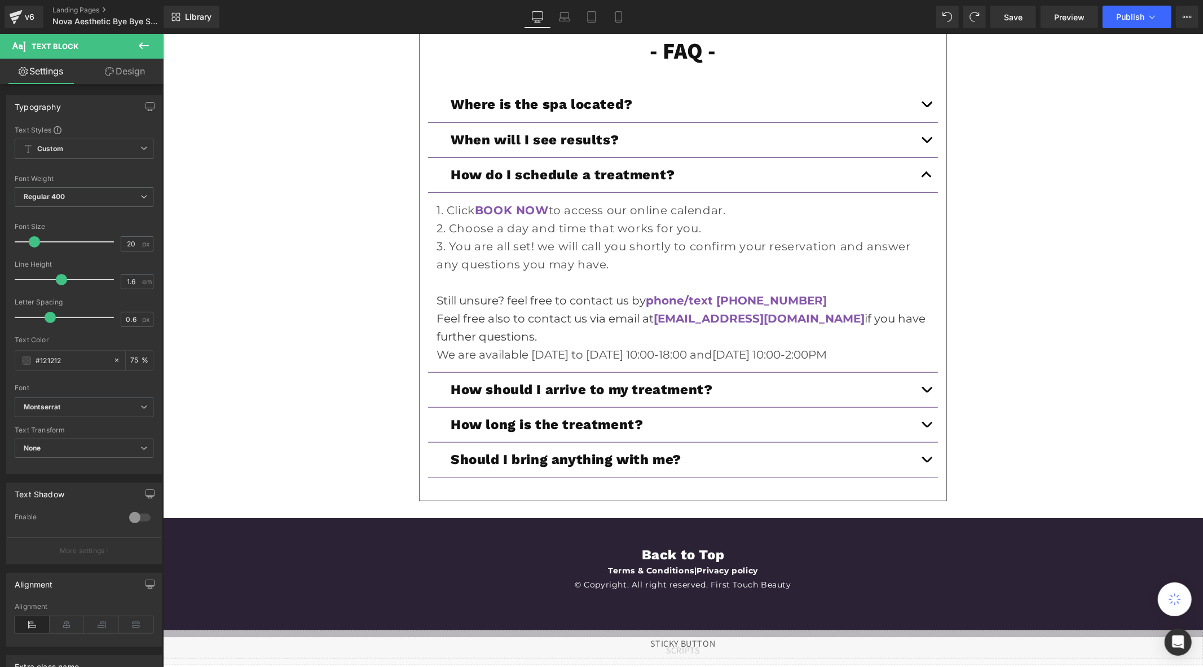
scroll to position [4237, 0]
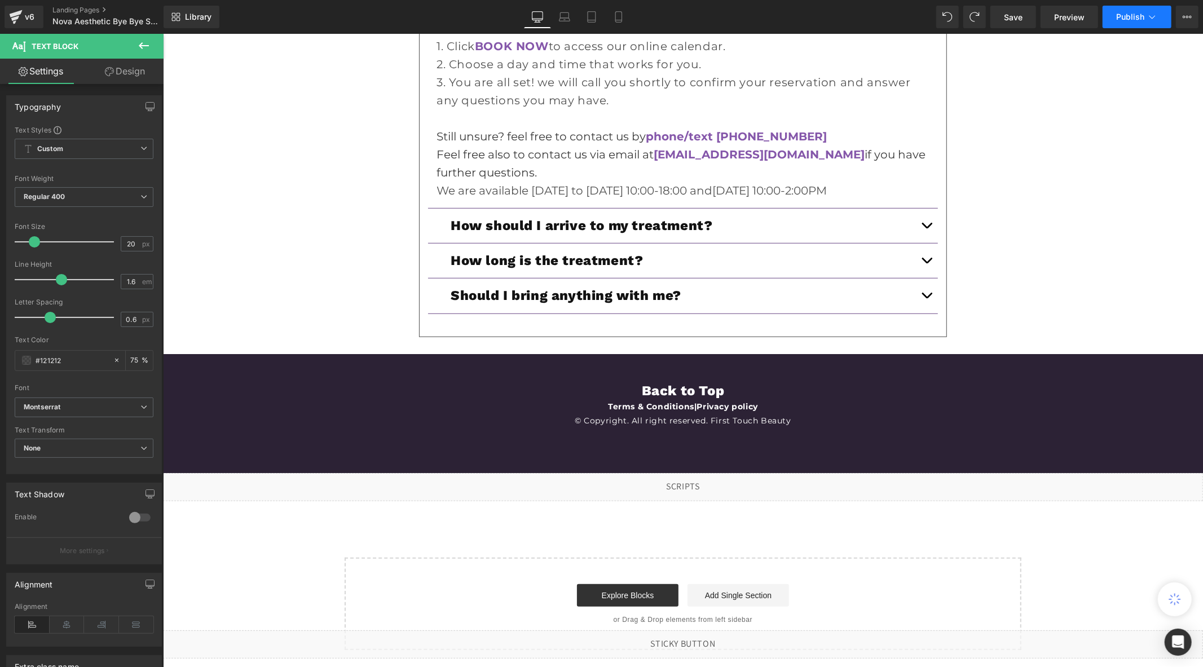
click at [1132, 20] on span "Publish" at bounding box center [1130, 16] width 28 height 9
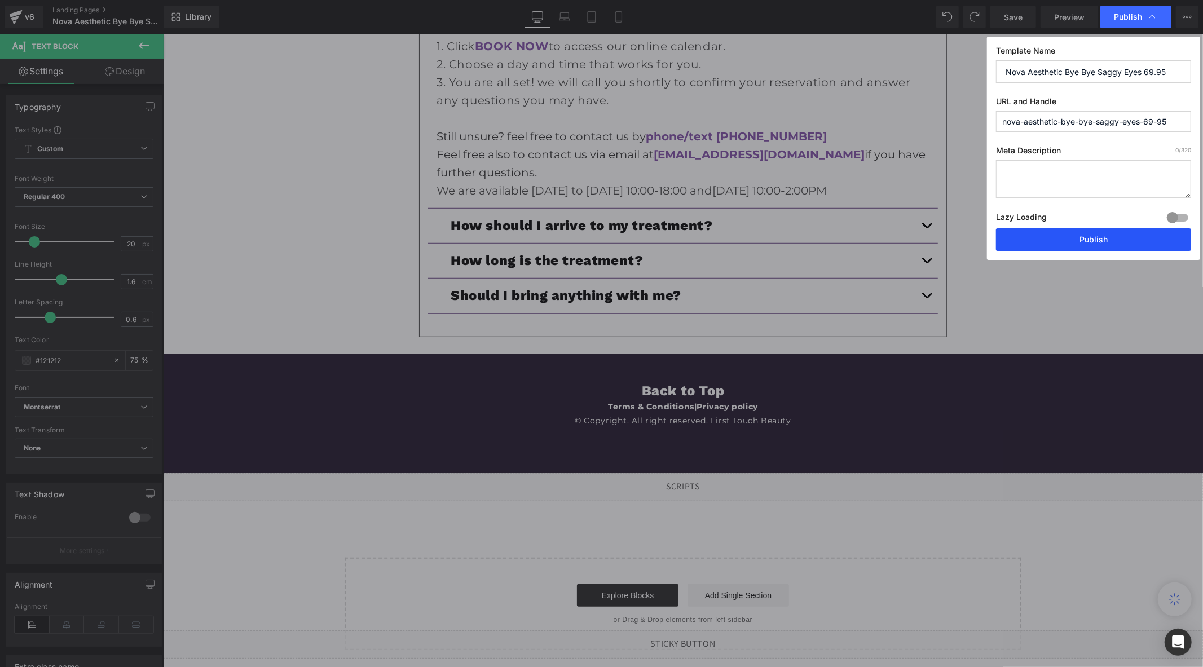
drag, startPoint x: 1067, startPoint y: 234, endPoint x: 901, endPoint y: 201, distance: 169.0
click at [1067, 234] on button "Publish" at bounding box center [1093, 239] width 195 height 23
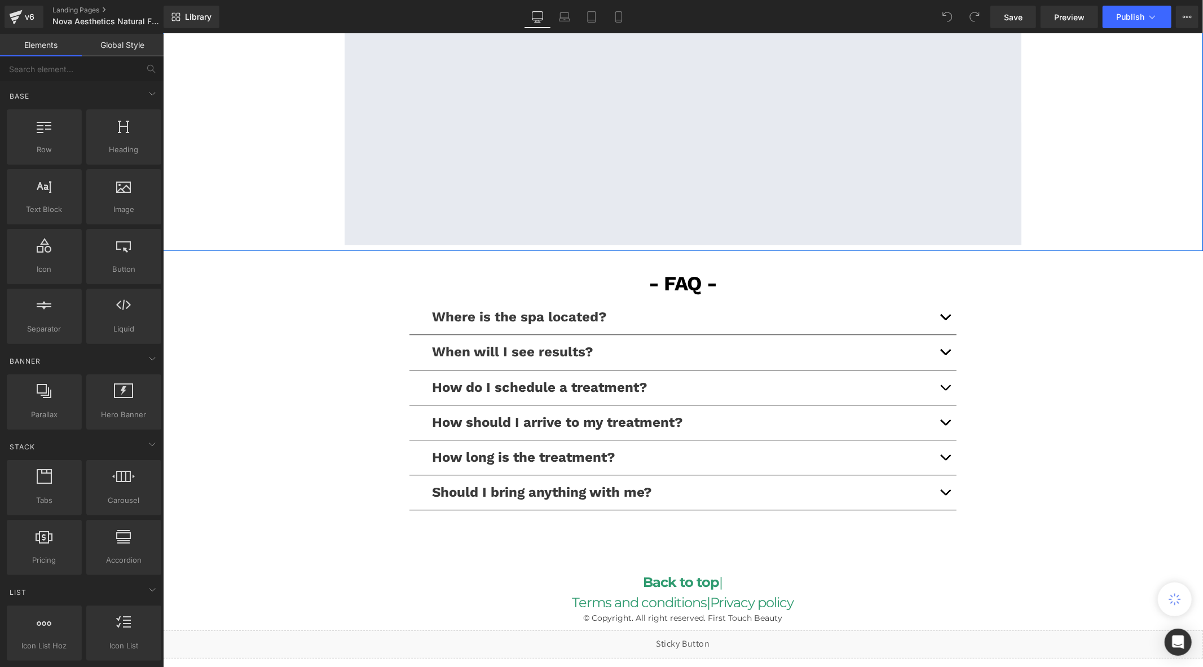
scroll to position [2605, 0]
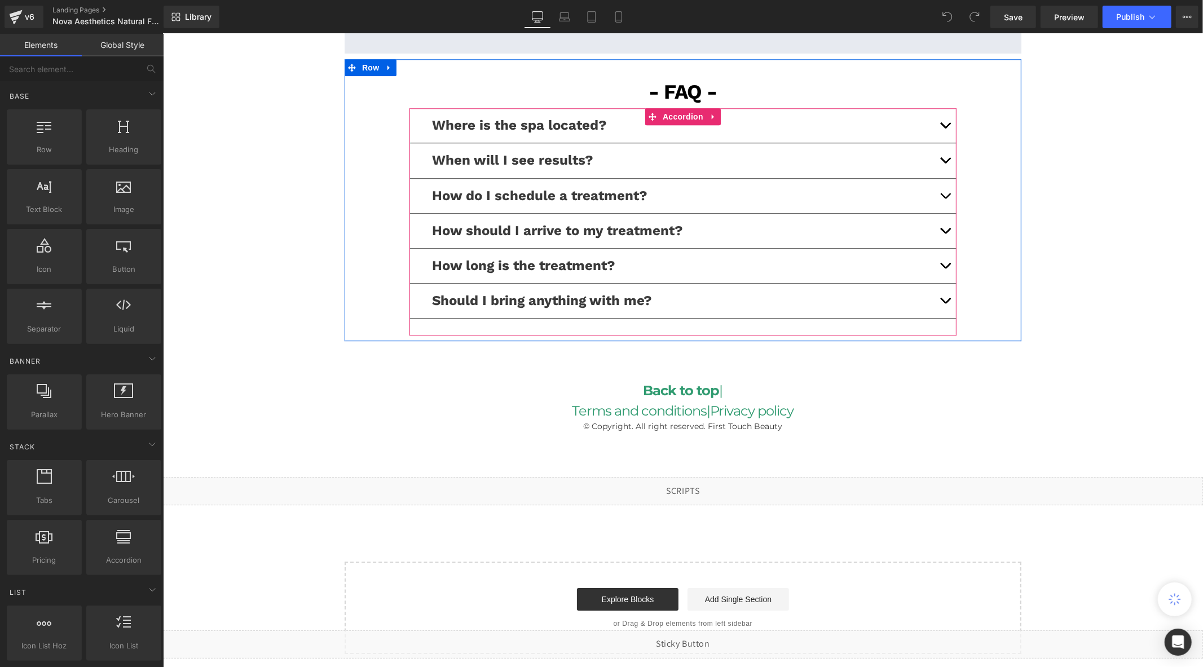
click at [945, 198] on span "button" at bounding box center [945, 198] width 0 height 0
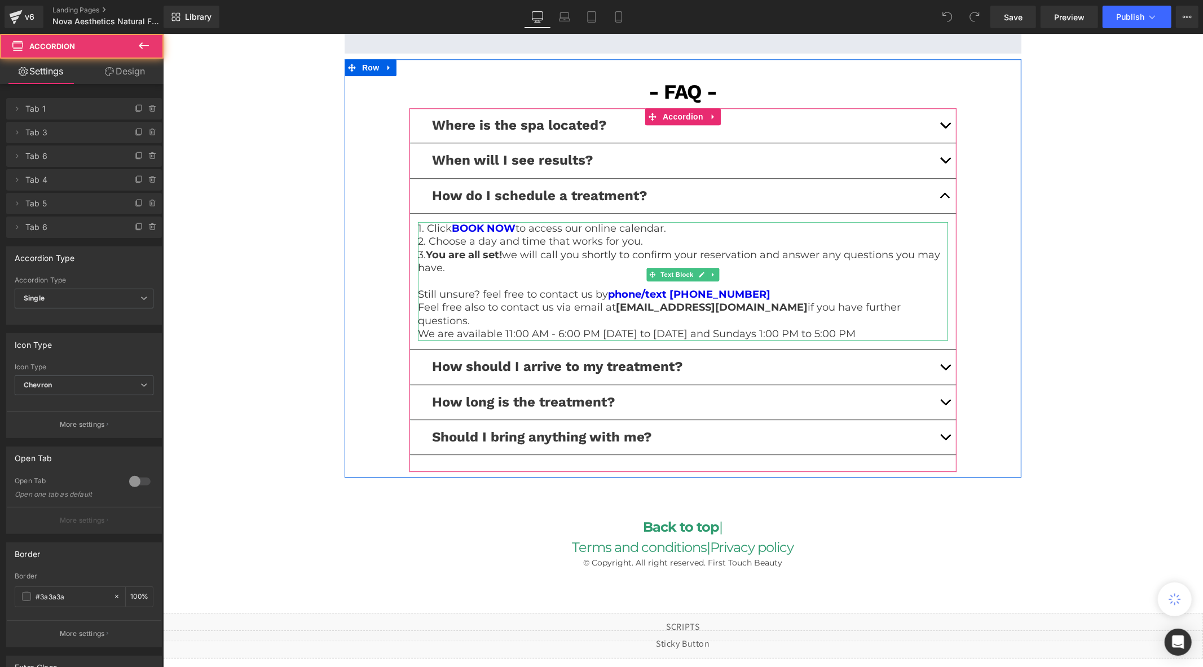
click at [770, 288] on p "Still unsure? feel free to contact us by phone/text [PHONE_NUMBER]" at bounding box center [682, 294] width 530 height 13
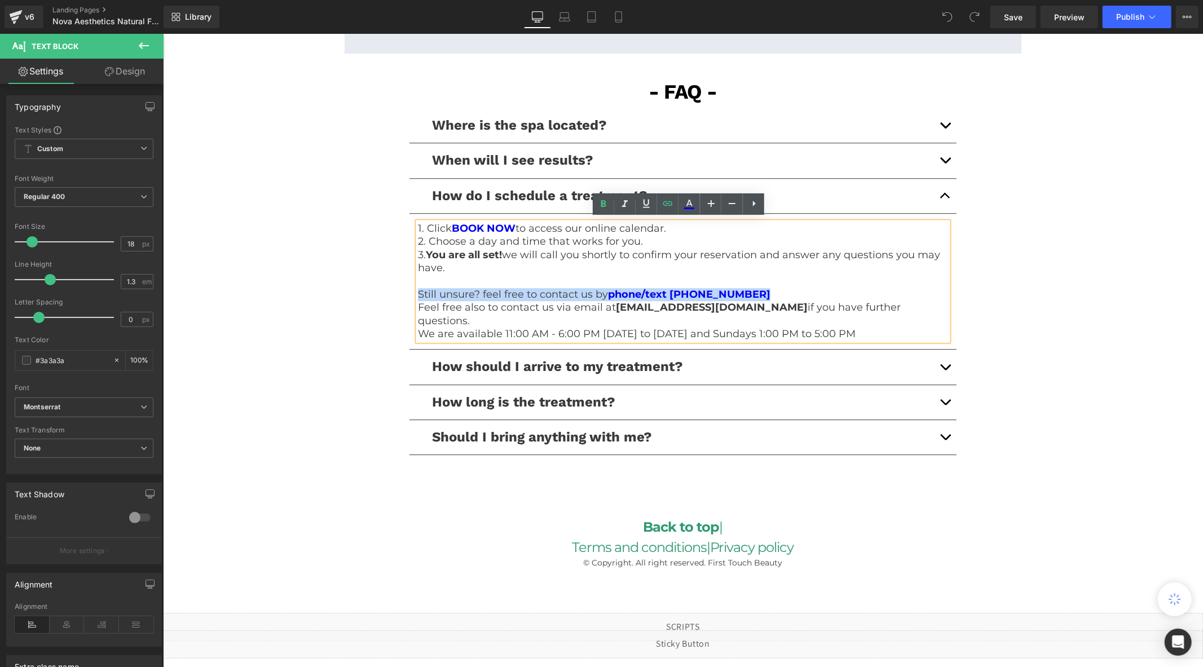
drag, startPoint x: 766, startPoint y: 290, endPoint x: 403, endPoint y: 291, distance: 362.7
click at [403, 291] on div "- FAQ - Text Block Where is the spa located? Text Block We are located at: [STR…" at bounding box center [682, 274] width 677 height 396
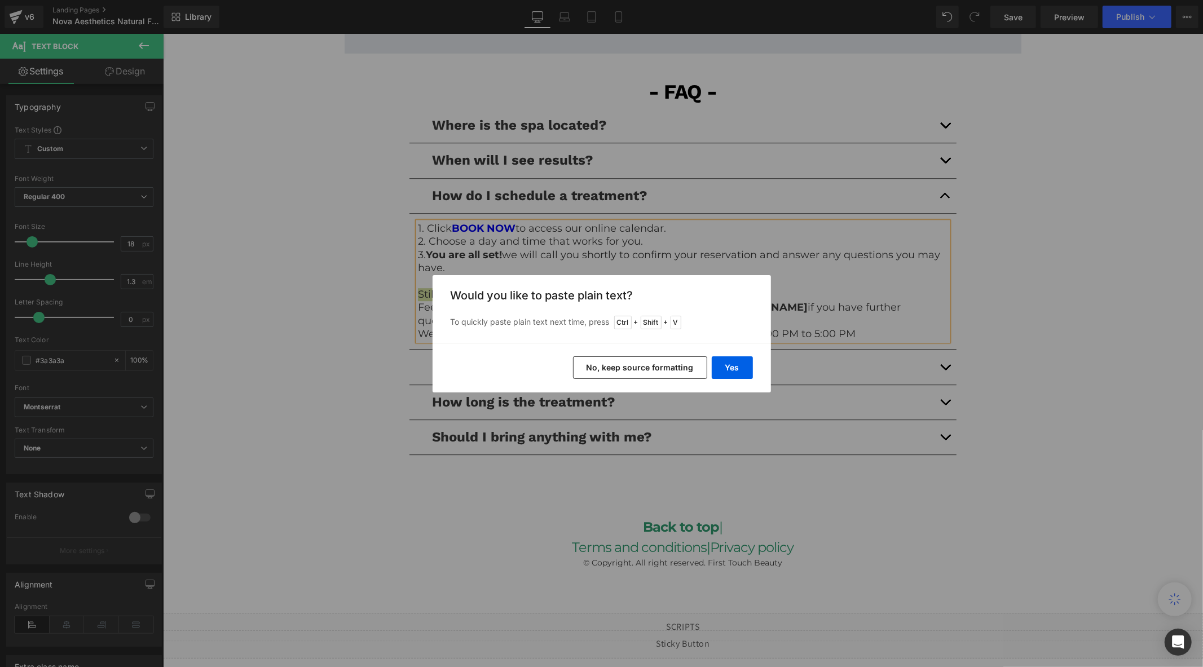
click at [675, 370] on button "No, keep source formatting" at bounding box center [640, 367] width 134 height 23
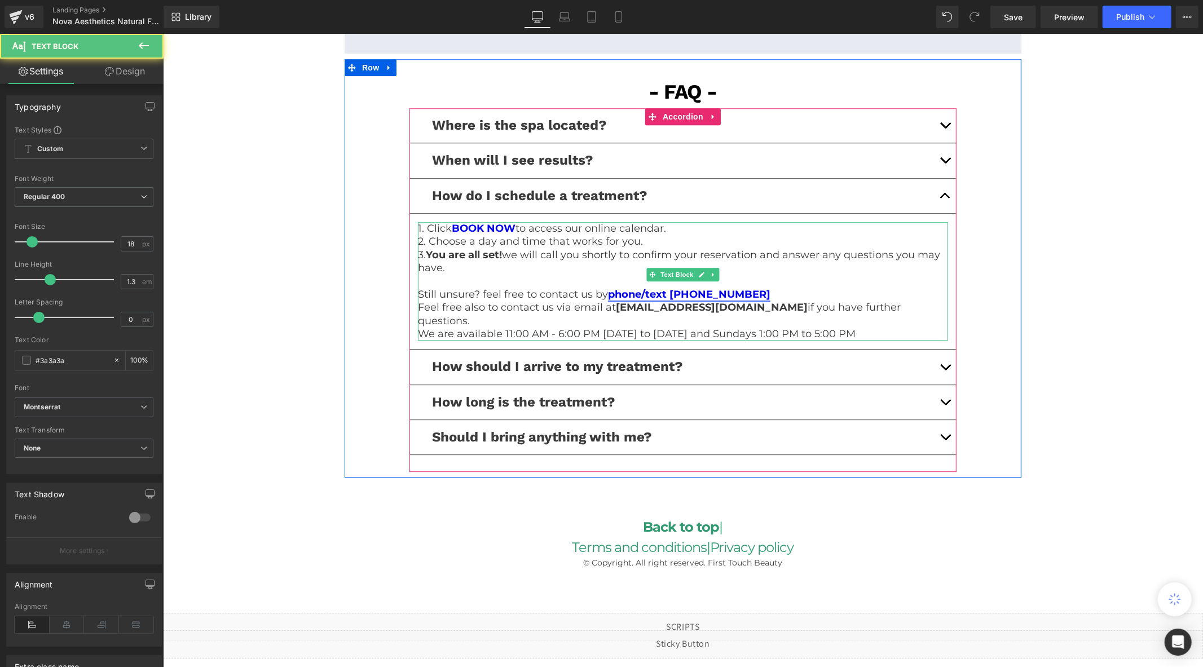
click at [713, 290] on link "phone/text [PHONE_NUMBER]" at bounding box center [688, 294] width 162 height 12
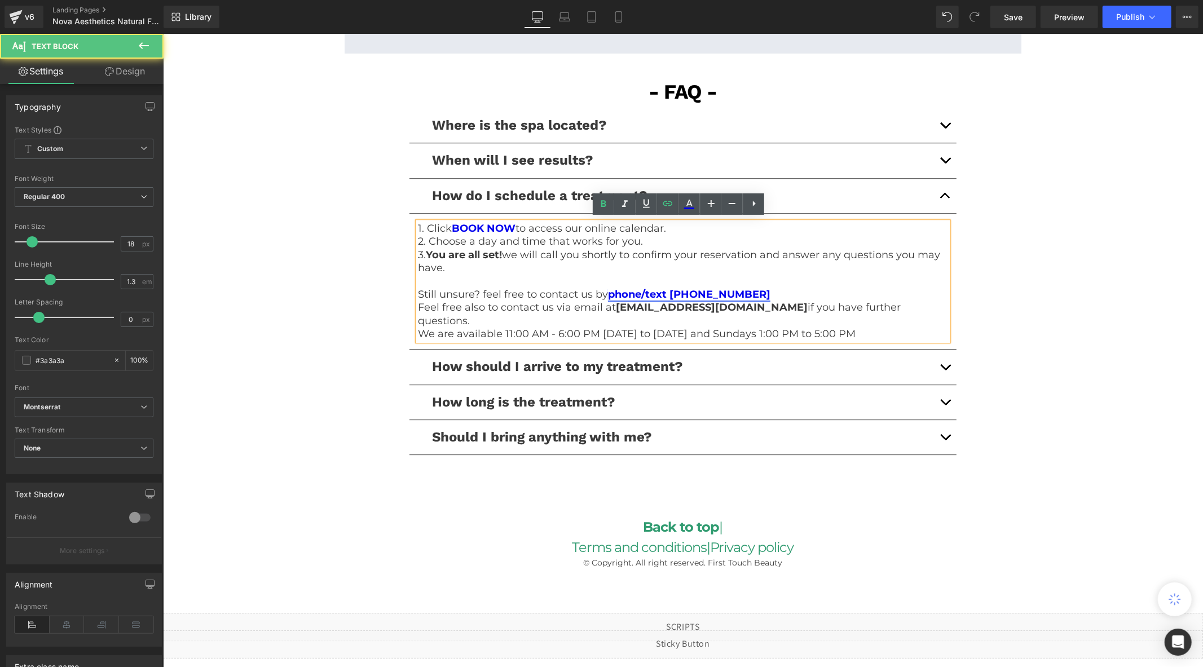
click at [712, 288] on link "phone/text [PHONE_NUMBER]" at bounding box center [688, 294] width 162 height 12
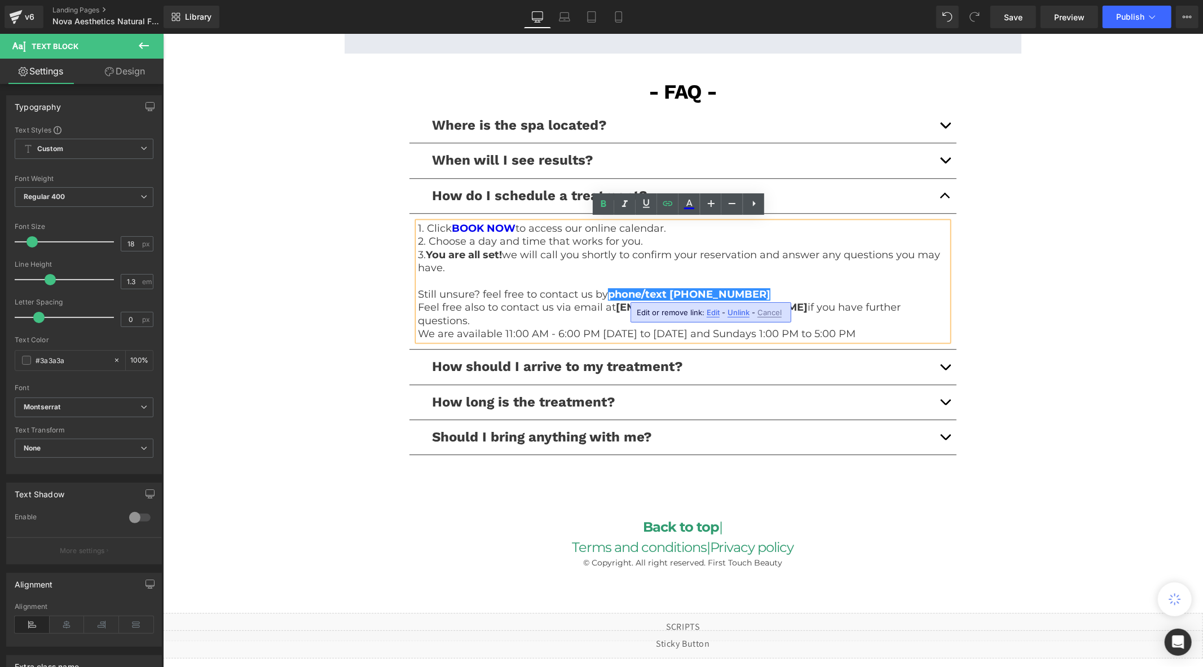
click at [713, 312] on span "Edit" at bounding box center [713, 313] width 13 height 10
click at [708, 323] on input "tel:[PHONE_NUMBER]" at bounding box center [705, 316] width 174 height 28
click at [694, 645] on div "Liquid" at bounding box center [682, 644] width 1040 height 28
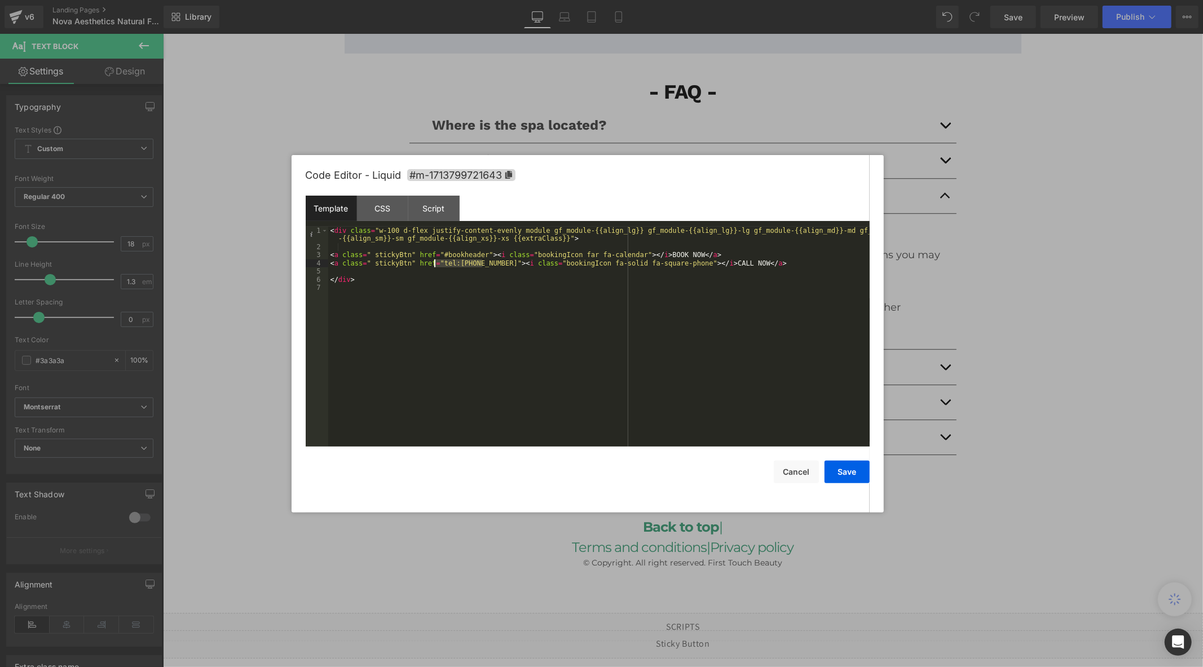
drag, startPoint x: 484, startPoint y: 267, endPoint x: 435, endPoint y: 268, distance: 49.1
click at [435, 268] on div "< div class = "w-100 d-flex justify-content-evenly module gf_module-{{align_lg}…" at bounding box center [598, 349] width 541 height 244
drag, startPoint x: 486, startPoint y: 267, endPoint x: 434, endPoint y: 267, distance: 51.9
click at [434, 267] on div "< div class = "w-100 d-flex justify-content-evenly module gf_module-{{align_lg}…" at bounding box center [598, 349] width 541 height 244
click at [857, 470] on button "Save" at bounding box center [847, 472] width 45 height 23
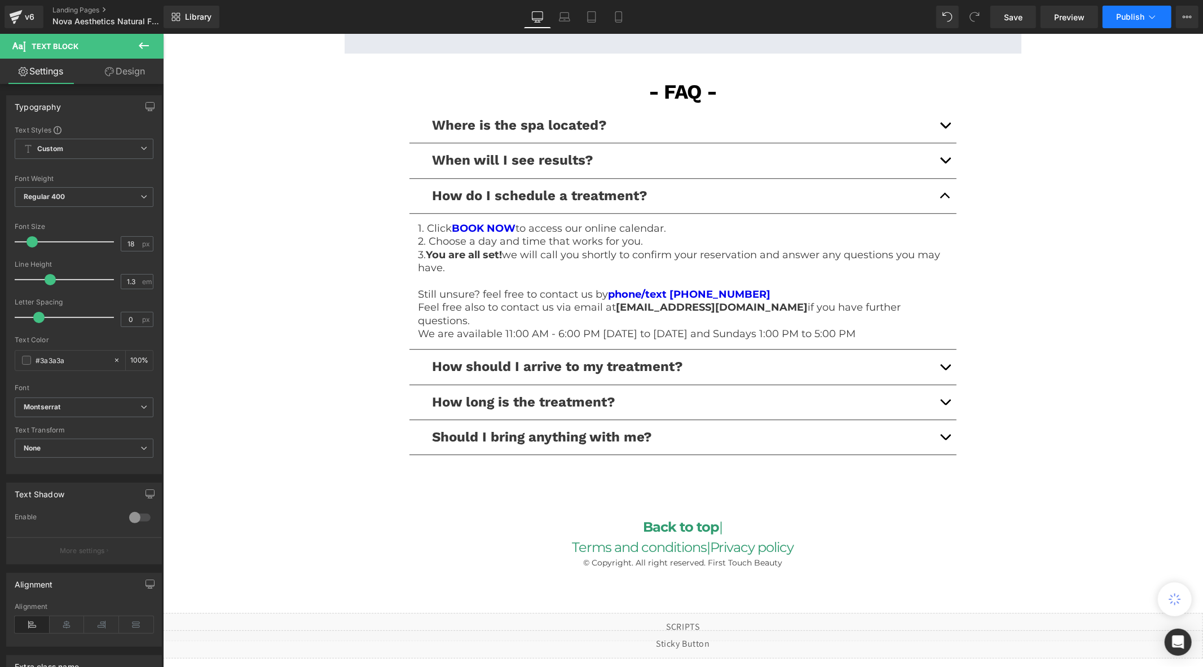
click at [1130, 19] on span "Publish" at bounding box center [1130, 16] width 28 height 9
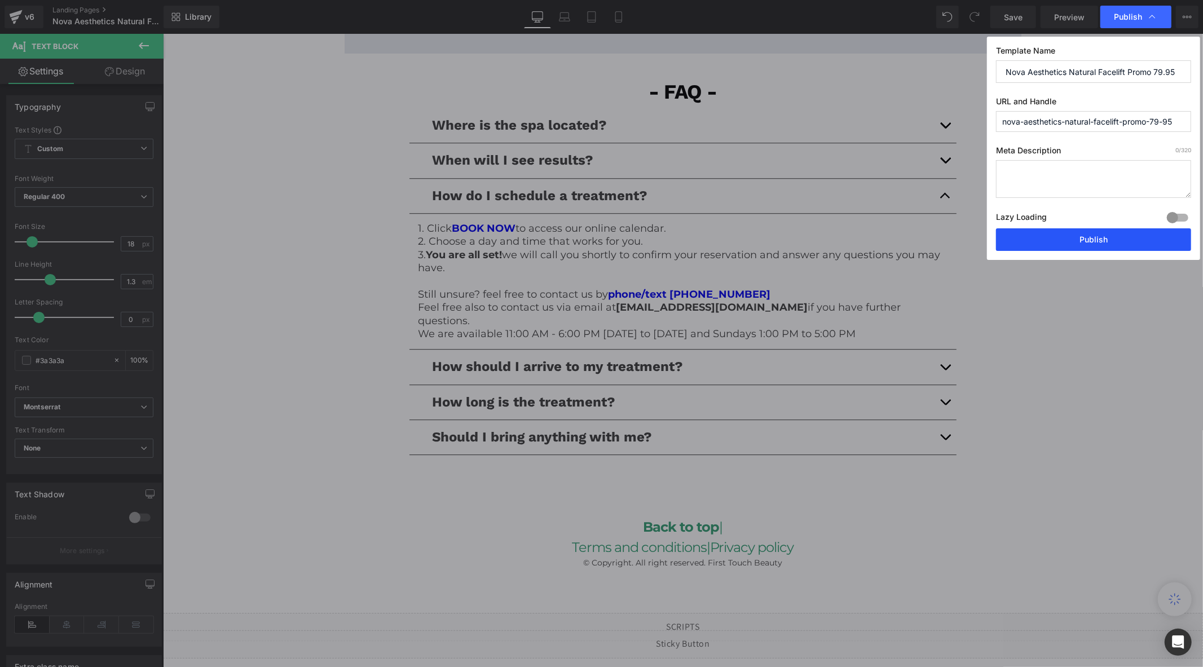
click at [1067, 234] on button "Publish" at bounding box center [1093, 239] width 195 height 23
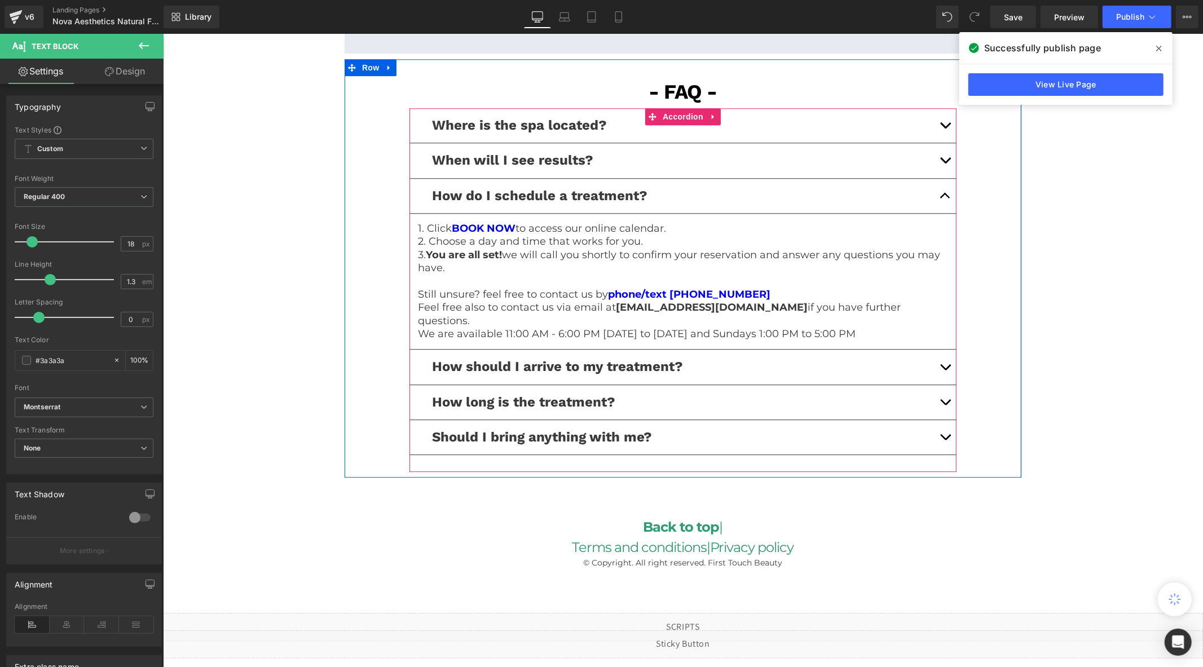
click at [769, 294] on p "Still unsure? feel free to contact us by phone/text [PHONE_NUMBER]" at bounding box center [682, 294] width 530 height 13
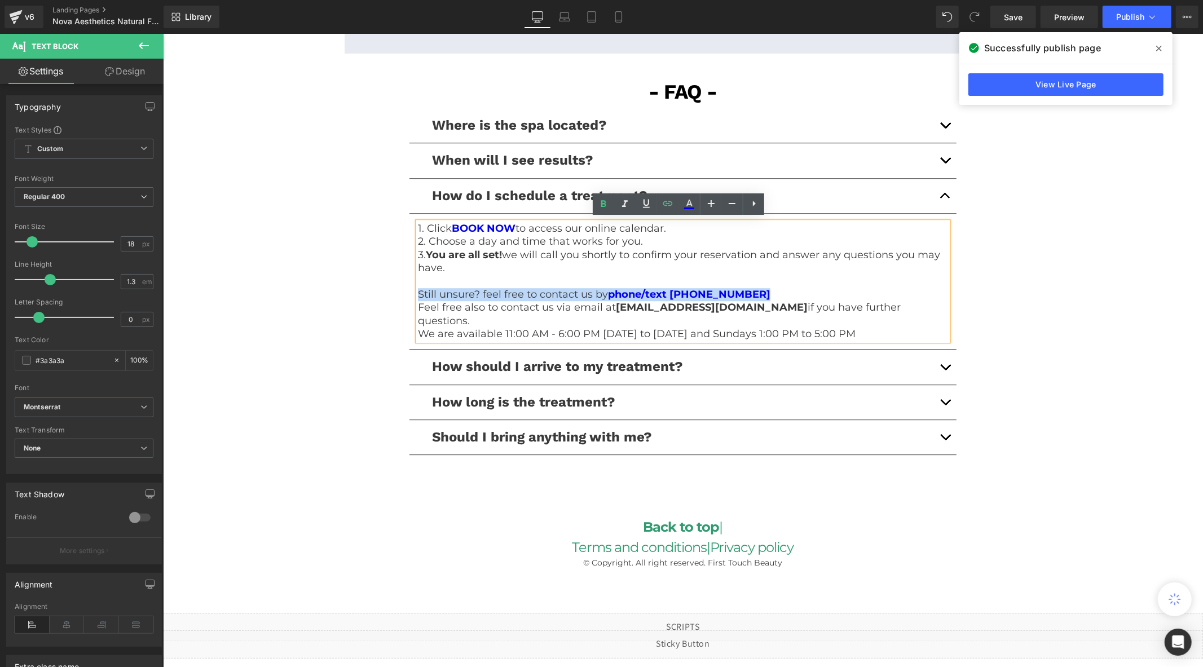
drag, startPoint x: 762, startPoint y: 290, endPoint x: 407, endPoint y: 289, distance: 355.3
click at [409, 289] on article "1. Click BOOK NOW to access our online calendar. 2. Choose a day and time that …" at bounding box center [682, 281] width 547 height 136
copy p "Still unsure? feel free to contact us by phone/text [PHONE_NUMBER]"
